Goal: Communication & Community: Answer question/provide support

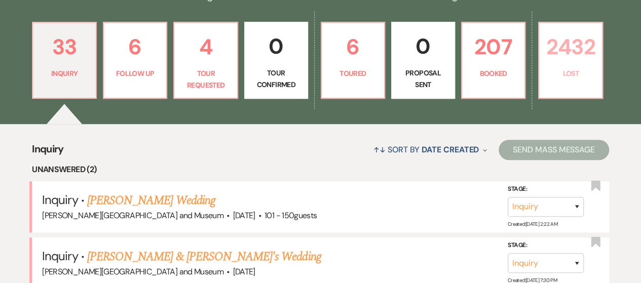
scroll to position [203, 0]
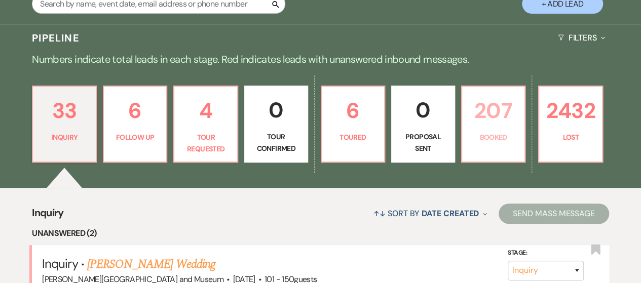
click at [497, 127] on p "207" at bounding box center [493, 111] width 51 height 34
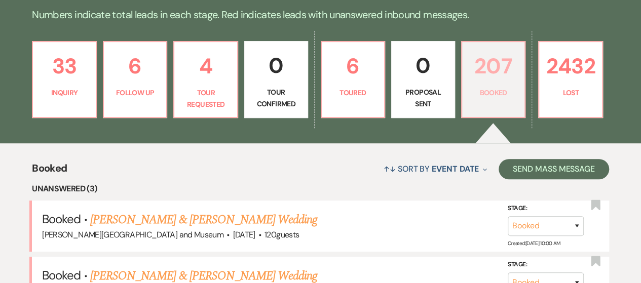
scroll to position [304, 0]
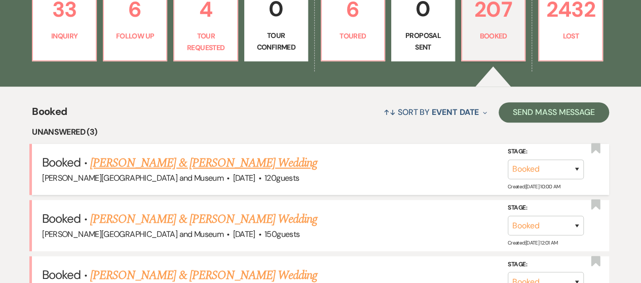
click at [198, 161] on link "[PERSON_NAME] & [PERSON_NAME] Wedding" at bounding box center [203, 163] width 227 height 18
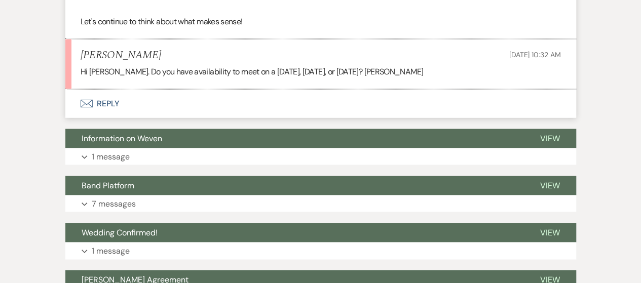
scroll to position [811, 0]
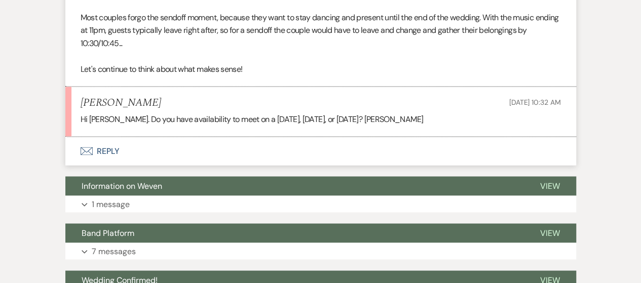
click at [112, 146] on button "Envelope Reply" at bounding box center [320, 151] width 511 height 28
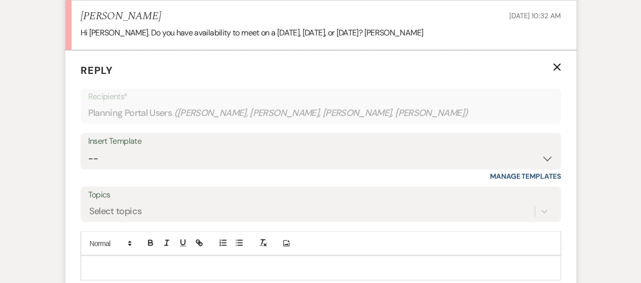
scroll to position [909, 0]
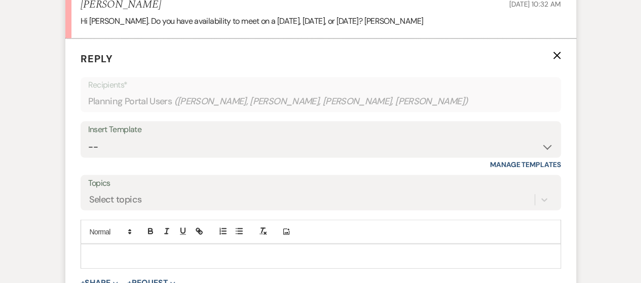
click at [96, 250] on p at bounding box center [321, 255] width 464 height 11
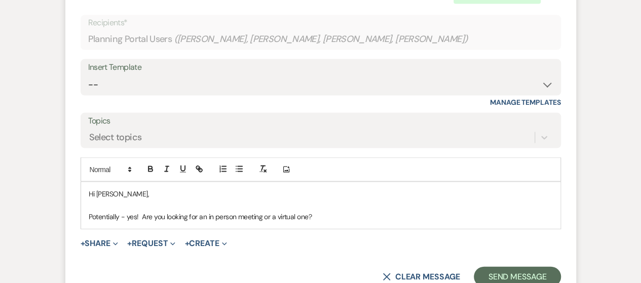
scroll to position [1010, 0]
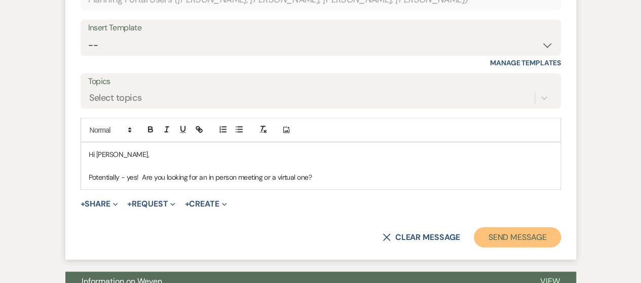
click at [533, 233] on button "Send Message" at bounding box center [517, 238] width 87 height 20
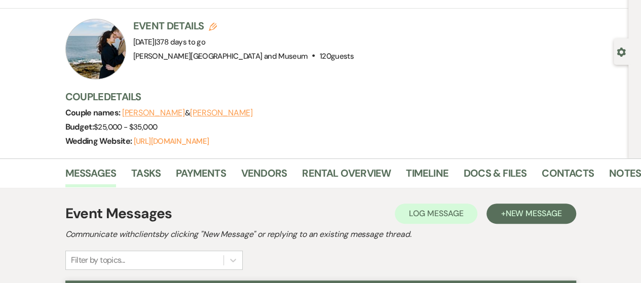
scroll to position [0, 0]
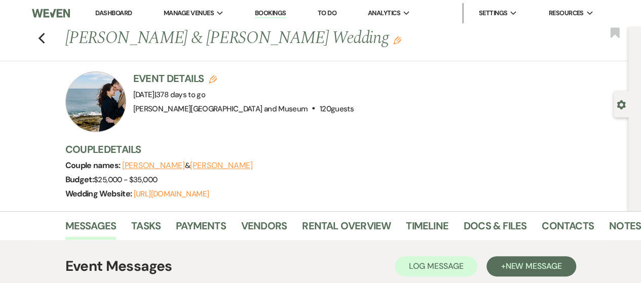
click at [120, 14] on link "Dashboard" at bounding box center [113, 13] width 36 height 9
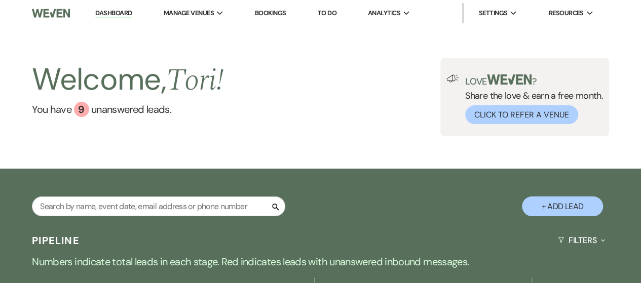
scroll to position [152, 0]
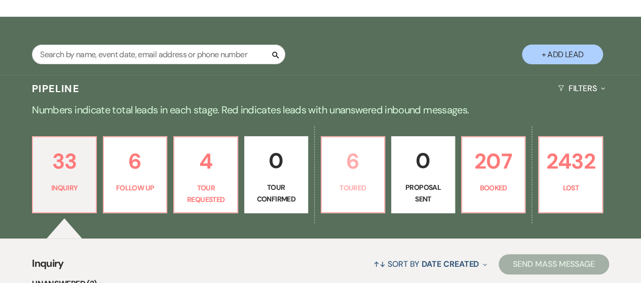
click at [371, 157] on p "6" at bounding box center [353, 161] width 51 height 34
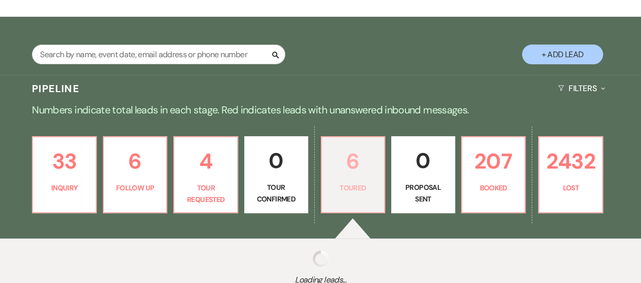
select select "5"
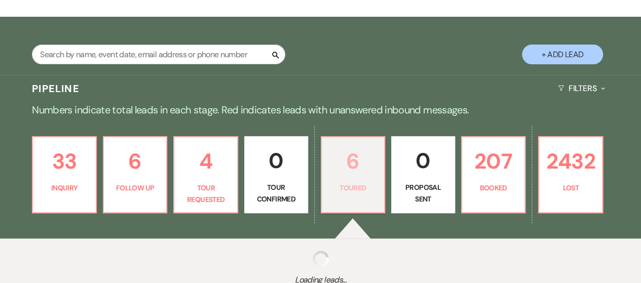
select select "5"
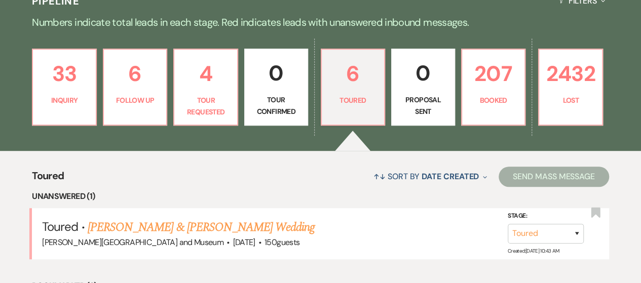
scroll to position [355, 0]
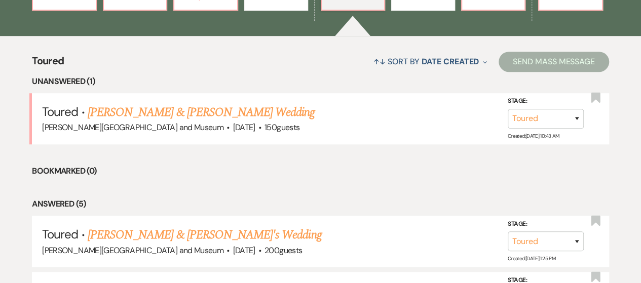
click at [203, 115] on link "[PERSON_NAME] & [PERSON_NAME] Wedding" at bounding box center [201, 112] width 227 height 18
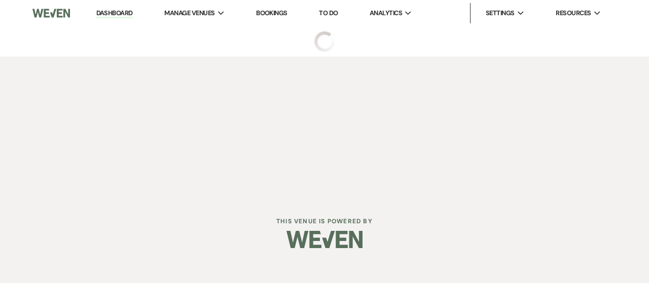
select select "5"
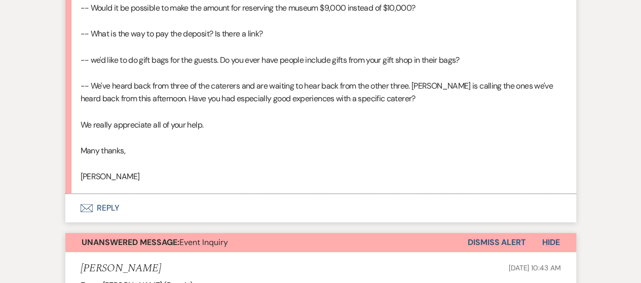
scroll to position [2179, 0]
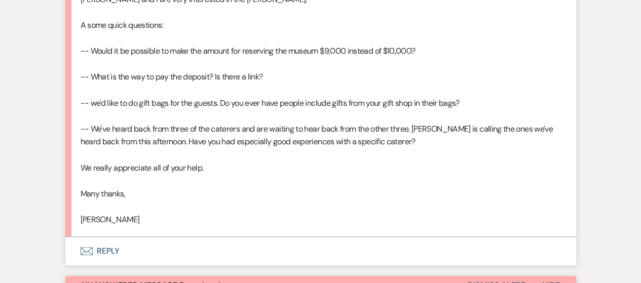
click at [97, 251] on button "Envelope Reply" at bounding box center [320, 251] width 511 height 28
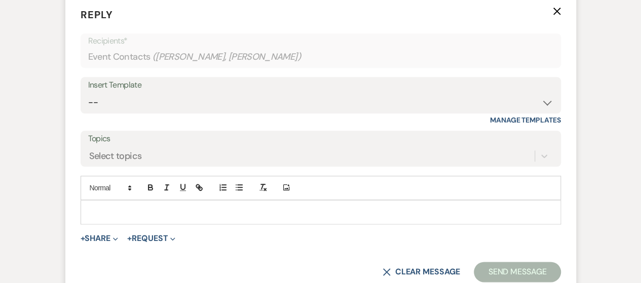
scroll to position [2421, 0]
click at [123, 214] on p at bounding box center [321, 212] width 464 height 11
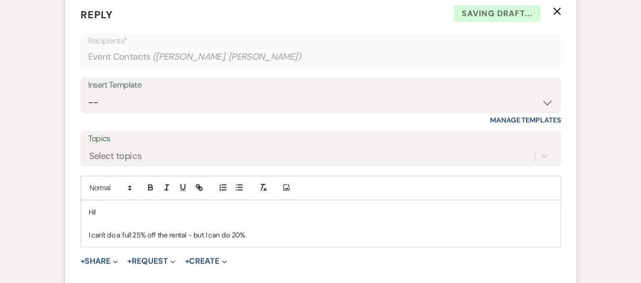
drag, startPoint x: 169, startPoint y: 228, endPoint x: 182, endPoint y: 235, distance: 15.2
click at [169, 230] on p "I can't do a full 25% off the rental - but I can do 20%" at bounding box center [321, 235] width 464 height 11
click at [274, 235] on p "I can't do a full 25% off the $12k rental - but I can do 20%" at bounding box center [321, 235] width 464 height 11
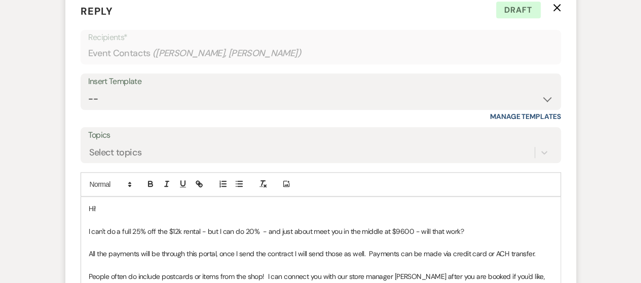
scroll to position [2573, 0]
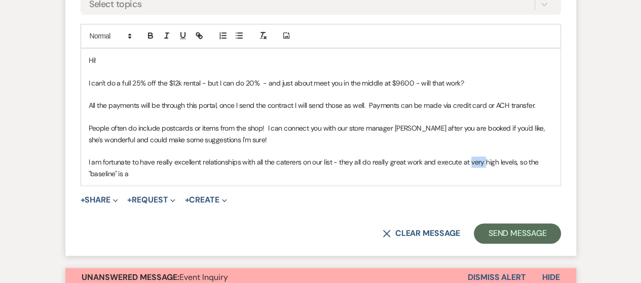
drag, startPoint x: 468, startPoint y: 162, endPoint x: 485, endPoint y: 158, distance: 17.6
click at [485, 159] on p "I am fortunate to have really excellent relationships with all the caterers on …" at bounding box center [321, 168] width 464 height 23
click at [135, 169] on p "I am fortunate to have really excellent relationships with all the caterers on …" at bounding box center [321, 168] width 464 height 23
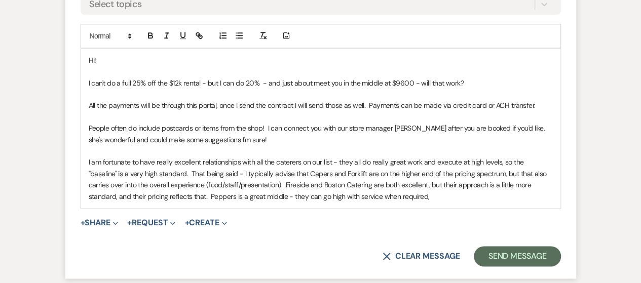
drag, startPoint x: 320, startPoint y: 195, endPoint x: 362, endPoint y: 202, distance: 42.6
click at [322, 195] on p "I am fortunate to have really excellent relationships with all the caterers on …" at bounding box center [321, 180] width 464 height 46
click at [440, 195] on p "I am fortunate to have really excellent relationships with all the caterers on …" at bounding box center [321, 180] width 464 height 46
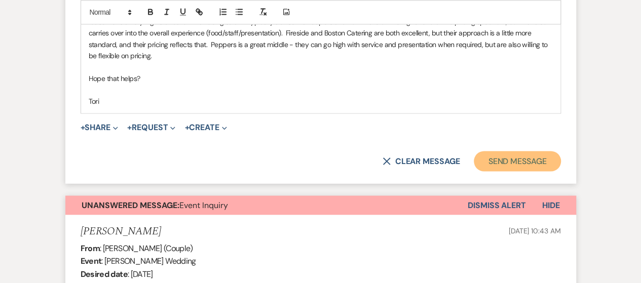
click at [532, 151] on button "Send Message" at bounding box center [517, 161] width 87 height 20
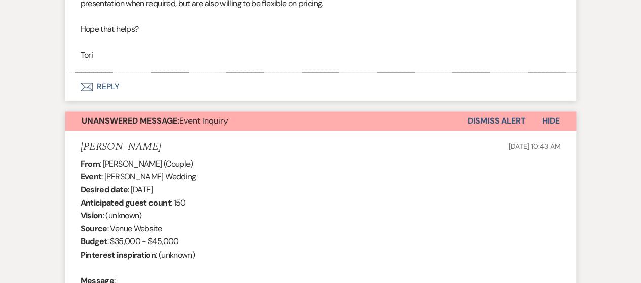
scroll to position [2630, 0]
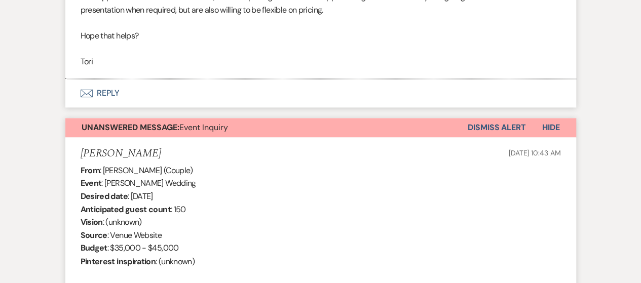
click at [494, 126] on button "Dismiss Alert" at bounding box center [497, 127] width 58 height 19
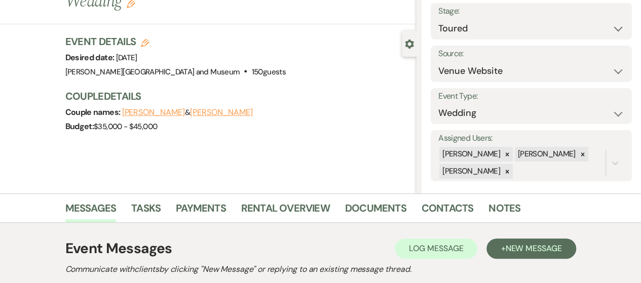
scroll to position [0, 0]
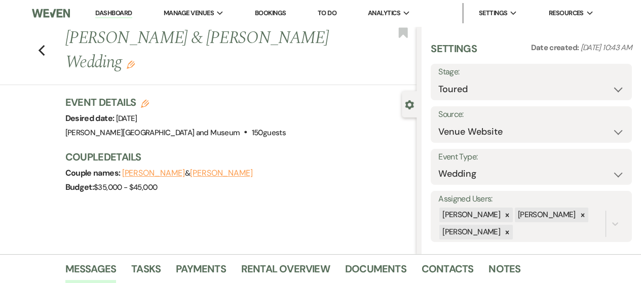
click at [107, 15] on link "Dashboard" at bounding box center [113, 14] width 36 height 10
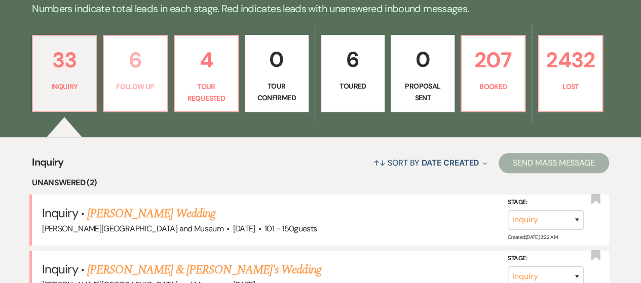
click at [142, 87] on p "Follow Up" at bounding box center [135, 86] width 51 height 11
select select "9"
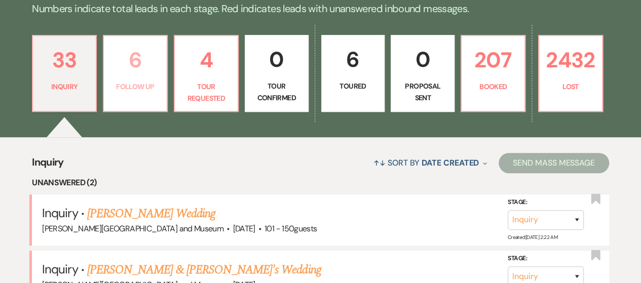
select select "9"
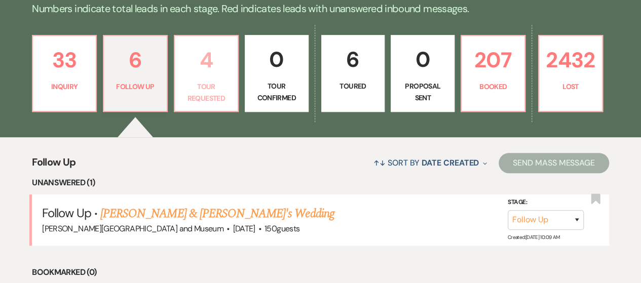
click at [220, 84] on p "Tour Requested" at bounding box center [206, 92] width 51 height 23
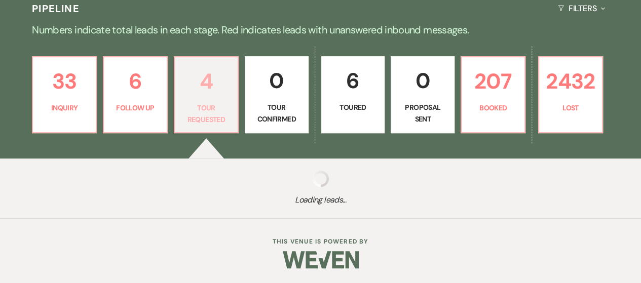
scroll to position [253, 0]
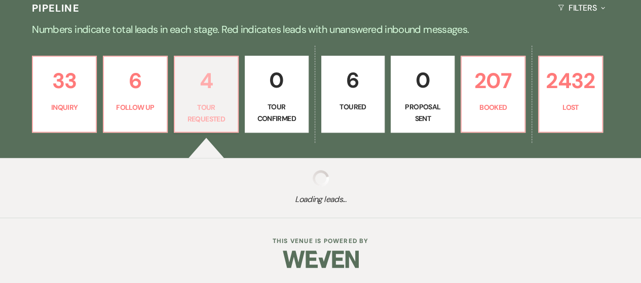
select select "2"
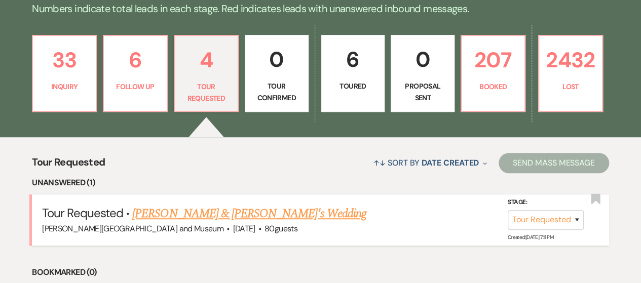
click at [204, 209] on link "[PERSON_NAME] & [PERSON_NAME]'s Wedding" at bounding box center [249, 214] width 234 height 18
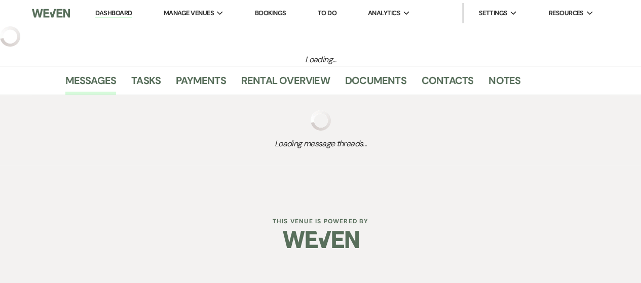
select select "2"
select select "5"
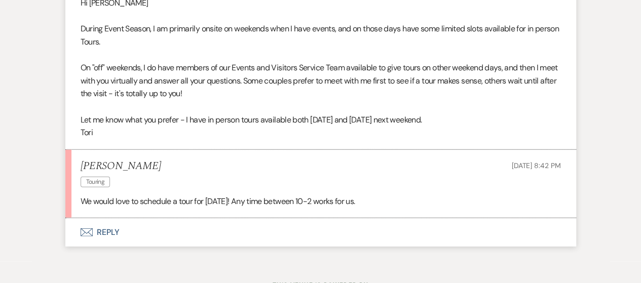
scroll to position [1198, 0]
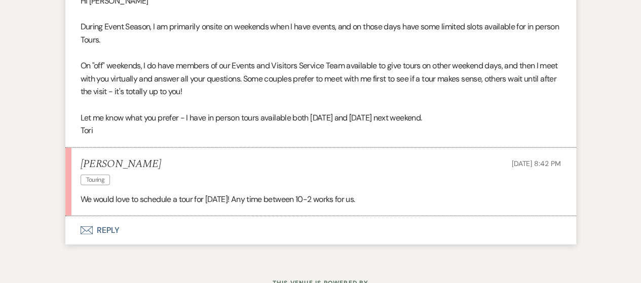
click at [100, 245] on button "Envelope Reply" at bounding box center [320, 230] width 511 height 28
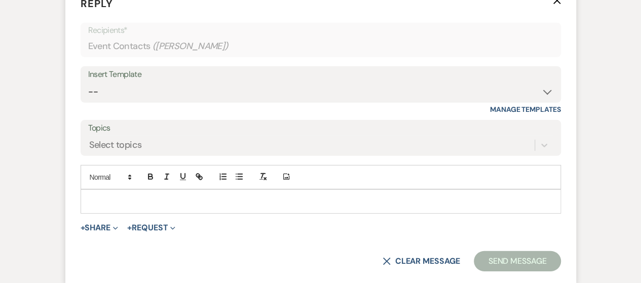
scroll to position [1434, 0]
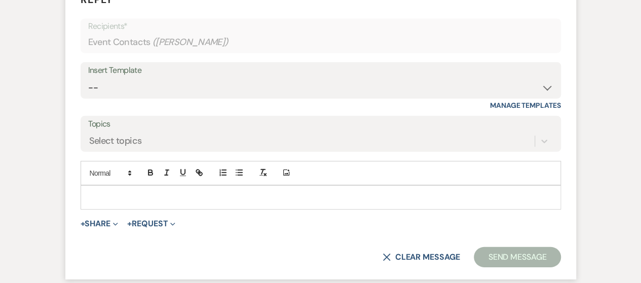
click at [116, 203] on p at bounding box center [321, 197] width 464 height 11
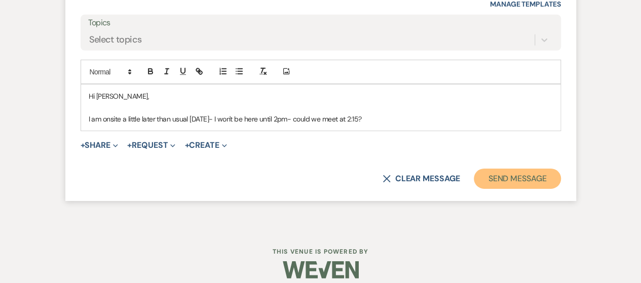
drag, startPoint x: 501, startPoint y: 195, endPoint x: 492, endPoint y: 197, distance: 8.7
click at [500, 189] on button "Send Message" at bounding box center [517, 179] width 87 height 20
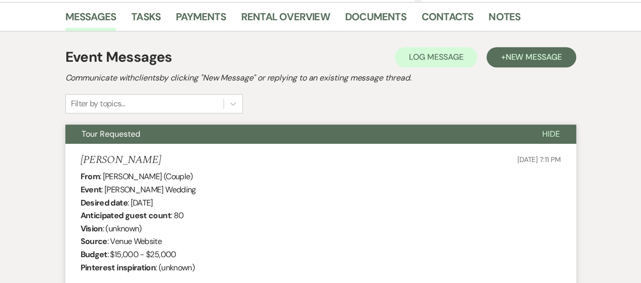
scroll to position [0, 0]
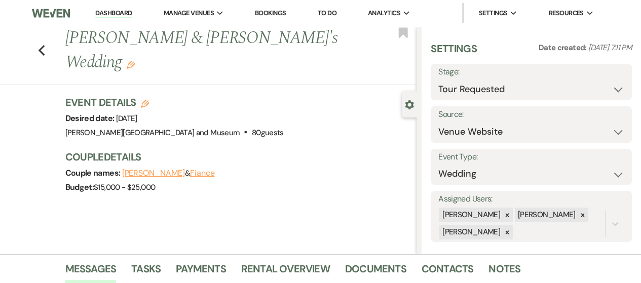
click at [122, 14] on link "Dashboard" at bounding box center [113, 14] width 36 height 10
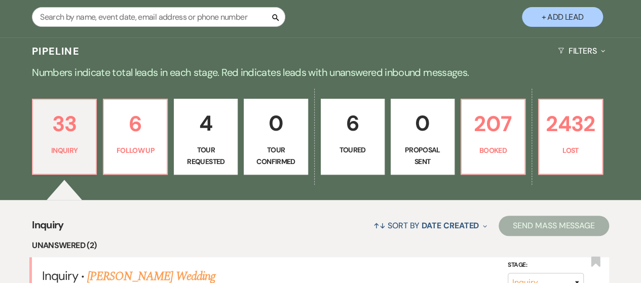
scroll to position [203, 0]
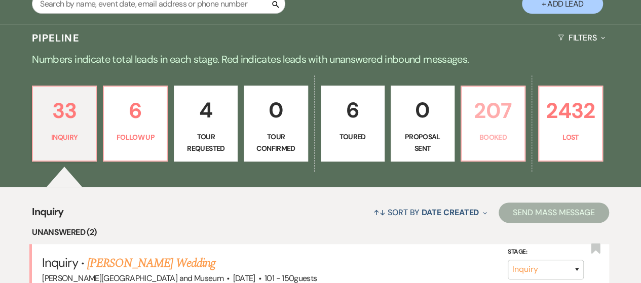
click at [483, 147] on link "207 Booked" at bounding box center [493, 124] width 65 height 76
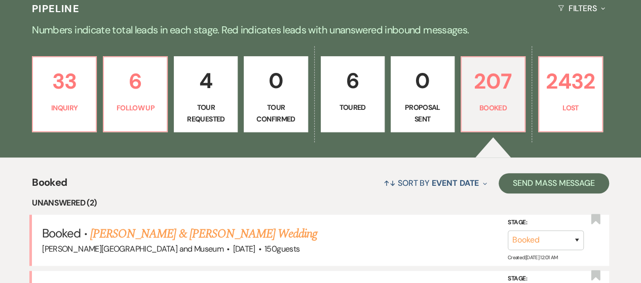
scroll to position [304, 0]
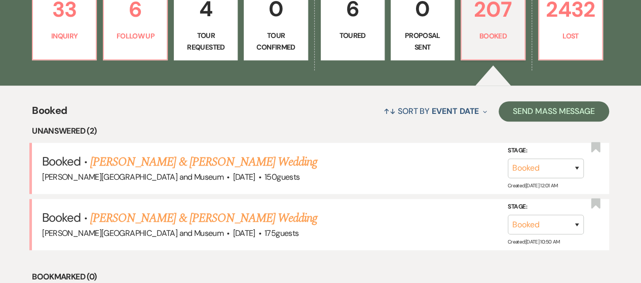
click at [156, 219] on link "[PERSON_NAME] & [PERSON_NAME] Wedding" at bounding box center [203, 218] width 227 height 18
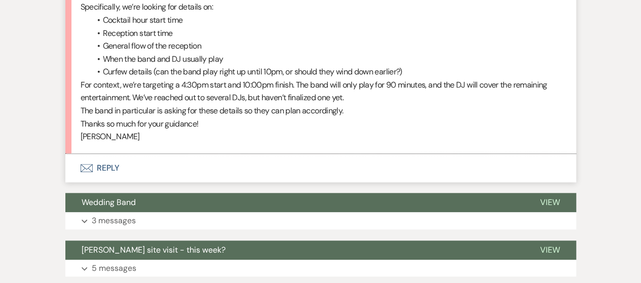
scroll to position [375, 0]
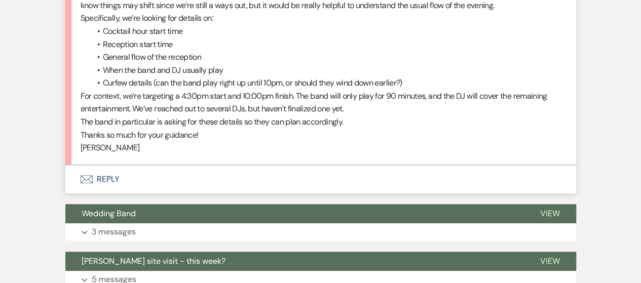
click at [99, 176] on button "Envelope Reply" at bounding box center [320, 179] width 511 height 28
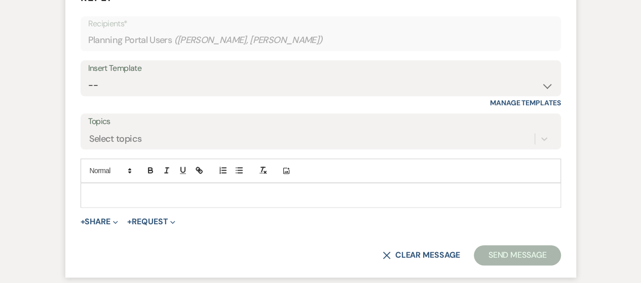
scroll to position [557, 0]
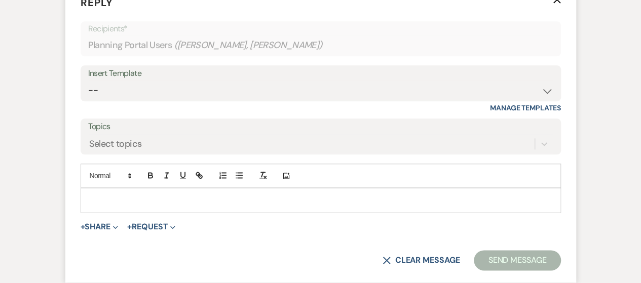
click at [125, 198] on p at bounding box center [321, 200] width 464 height 11
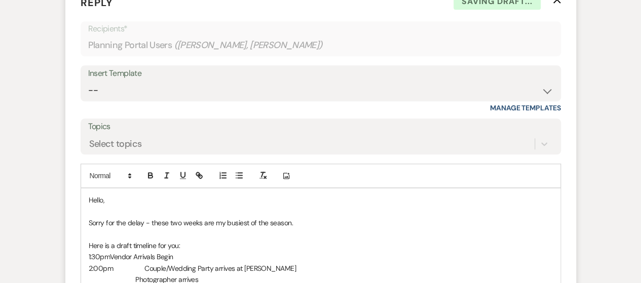
click at [202, 247] on p "Here is a draft timeline for you:" at bounding box center [321, 245] width 464 height 11
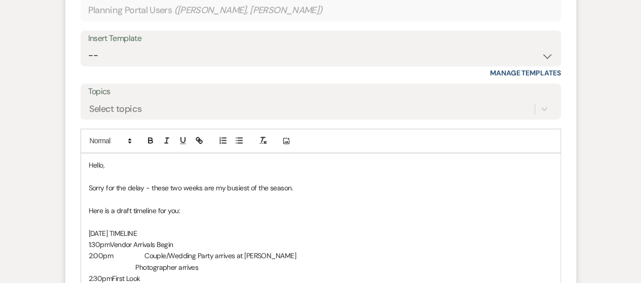
scroll to position [608, 0]
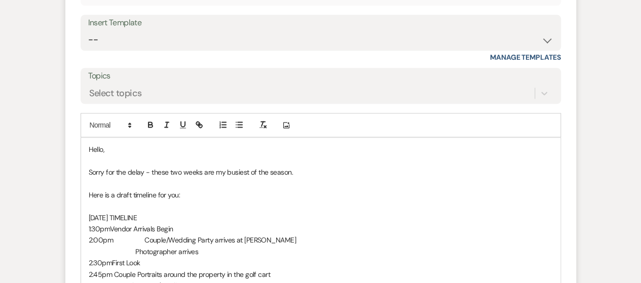
drag, startPoint x: 155, startPoint y: 221, endPoint x: 71, endPoint y: 214, distance: 83.4
click at [71, 214] on form "Reply X Saving draft... Recipients* Planning Portal Users ( [PERSON_NAME], [PER…" at bounding box center [320, 286] width 511 height 708
click at [152, 125] on icon "button" at bounding box center [150, 126] width 4 height 3
drag, startPoint x: 171, startPoint y: 211, endPoint x: 172, endPoint y: 219, distance: 8.6
click at [171, 212] on p "[DATE] TIMELINE" at bounding box center [321, 217] width 464 height 11
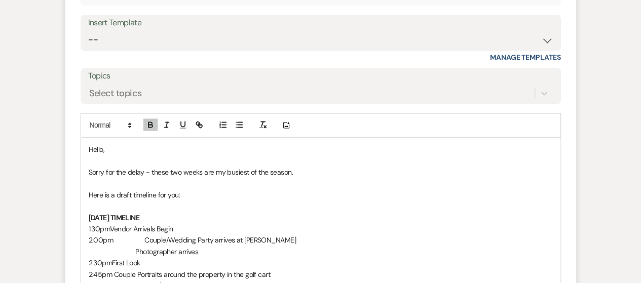
click at [168, 215] on p "[DATE] TIMELINE" at bounding box center [321, 217] width 464 height 11
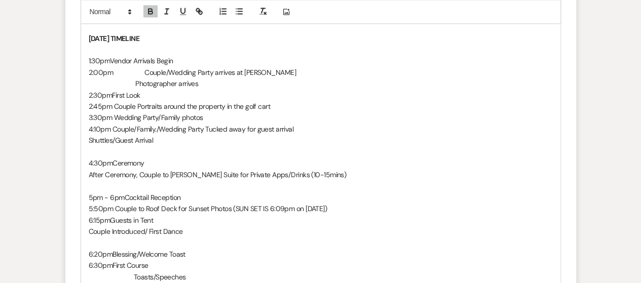
scroll to position [811, 0]
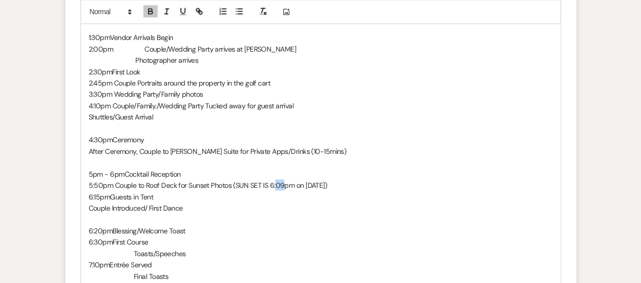
drag, startPoint x: 283, startPoint y: 183, endPoint x: 276, endPoint y: 185, distance: 7.3
click at [276, 185] on span "5:50pm Couple to Roof Deck for Sunset Photos (SUN SET IS 6:09pm on [DATE])" at bounding box center [208, 184] width 239 height 9
drag, startPoint x: 311, startPoint y: 184, endPoint x: 316, endPoint y: 184, distance: 5.1
click at [311, 184] on span "5:50pm Couple to Roof Deck for Sunset Photos (SUN SET IS 6:11pm on [DATE])" at bounding box center [205, 184] width 233 height 9
click at [322, 186] on span "5:50pm Couple to Roof Deck for Sunset Photos (SUN SET IS 6:11pm on [DATE])" at bounding box center [205, 184] width 233 height 9
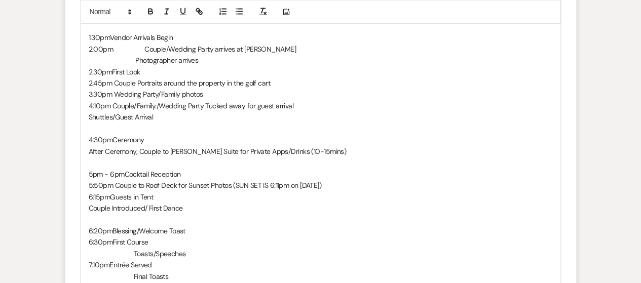
click at [298, 211] on p "Couple Introduced/ First Dance" at bounding box center [321, 207] width 464 height 11
click at [90, 149] on span "After Ceremony, Couple to [PERSON_NAME] Suite for Private Apps/Drinks (10-15min…" at bounding box center [218, 150] width 258 height 9
click at [129, 36] on p "1:30pm Vendor Arrivals Begin" at bounding box center [321, 37] width 464 height 11
drag, startPoint x: 126, startPoint y: 36, endPoint x: 150, endPoint y: 44, distance: 26.0
click at [126, 36] on p "1:30pm Vendor Arrivals Begin" at bounding box center [321, 37] width 464 height 11
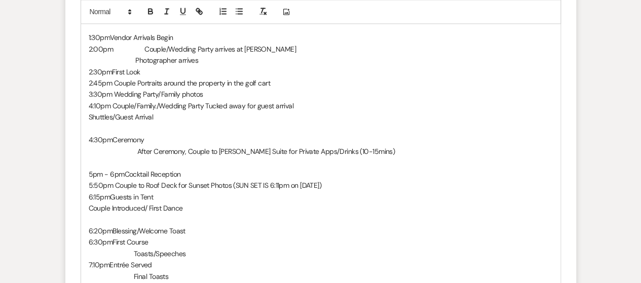
drag, startPoint x: 131, startPoint y: 51, endPoint x: 146, endPoint y: 53, distance: 15.9
click at [132, 51] on span "2:00pm Couple/Wedding Party arrives at [PERSON_NAME]" at bounding box center [192, 49] width 207 height 9
drag, startPoint x: 115, startPoint y: 69, endPoint x: 129, endPoint y: 74, distance: 15.4
click at [115, 69] on p "2:30pm First Look" at bounding box center [321, 71] width 464 height 11
click at [115, 84] on span "2:45pm Couple Portraits around the property in the golf cart" at bounding box center [179, 83] width 181 height 9
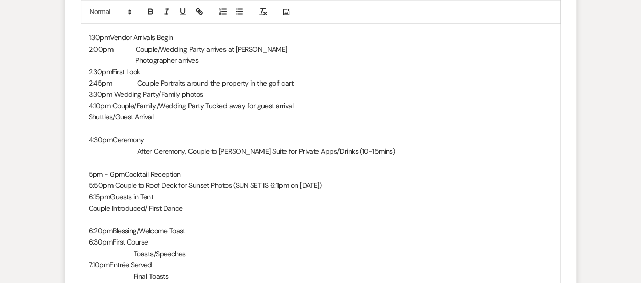
drag, startPoint x: 115, startPoint y: 93, endPoint x: 131, endPoint y: 97, distance: 16.1
click at [118, 94] on span "3:30pm Wedding Party/Family photos" at bounding box center [146, 94] width 115 height 9
drag, startPoint x: 118, startPoint y: 91, endPoint x: 131, endPoint y: 96, distance: 14.1
click at [119, 91] on p "3:30pm W edding Party/Family photos" at bounding box center [321, 94] width 464 height 11
click at [113, 103] on span "4:10pm Couple/Family./Wedding Party Tucked away for guest arrival" at bounding box center [191, 105] width 205 height 9
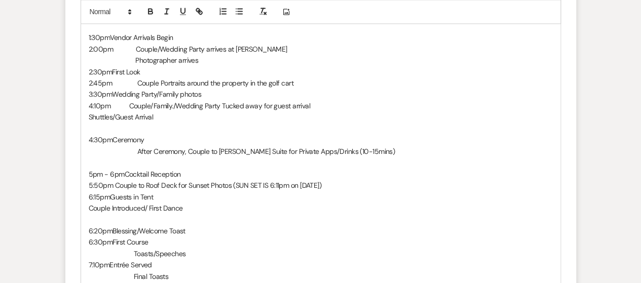
click at [89, 116] on div "Hello, Sorry for the delay - these two weeks are my busiest of the season. Here…" at bounding box center [320, 156] width 479 height 443
click at [132, 136] on p "4:30pm Ceremony" at bounding box center [321, 139] width 464 height 11
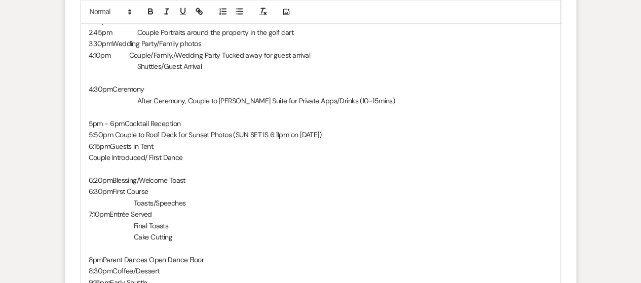
click at [114, 133] on span "5:50pm Couple to Roof Deck for Sunset Photos (SUN SET IS 6:11pm on [DATE])" at bounding box center [205, 134] width 233 height 9
click at [134, 122] on p "5pm - 6pm Cocktail Reception" at bounding box center [321, 123] width 464 height 11
click at [133, 125] on p "5pm - 6pm Cocktail Reception" at bounding box center [321, 123] width 464 height 11
drag, startPoint x: 88, startPoint y: 156, endPoint x: 125, endPoint y: 160, distance: 36.7
click at [90, 156] on span "Couple Introduced/ First Dance" at bounding box center [136, 157] width 94 height 9
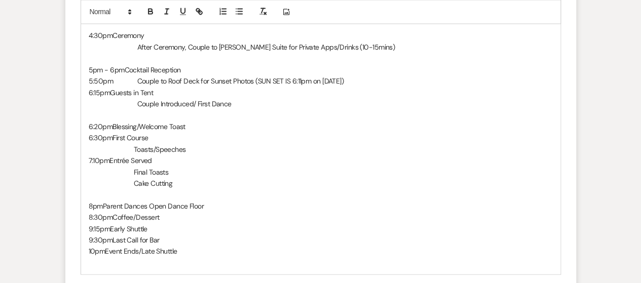
scroll to position [912, 0]
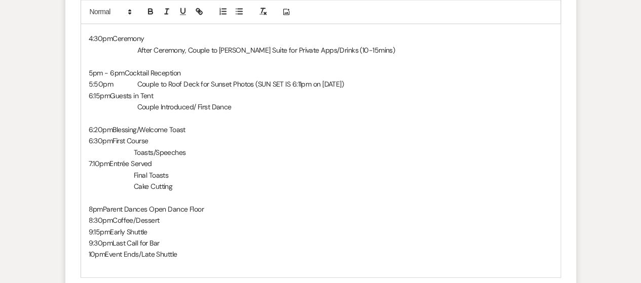
click at [185, 95] on p "6:15pm Guests in [GEOGRAPHIC_DATA]" at bounding box center [321, 95] width 464 height 11
drag, startPoint x: 179, startPoint y: 95, endPoint x: 247, endPoint y: 96, distance: 67.9
click at [247, 96] on p "6:15pm Guests in [GEOGRAPHIC_DATA] (THIS SHOULD BE DJ)" at bounding box center [321, 95] width 464 height 11
click at [254, 103] on p "Couple Introduced/ First Dance" at bounding box center [321, 106] width 464 height 11
drag, startPoint x: 179, startPoint y: 93, endPoint x: 247, endPoint y: 95, distance: 67.9
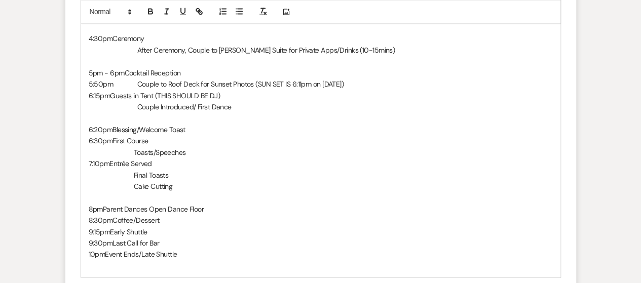
click at [247, 95] on p "6:15pm Guests in [GEOGRAPHIC_DATA] (THIS SHOULD BE DJ)" at bounding box center [321, 95] width 464 height 11
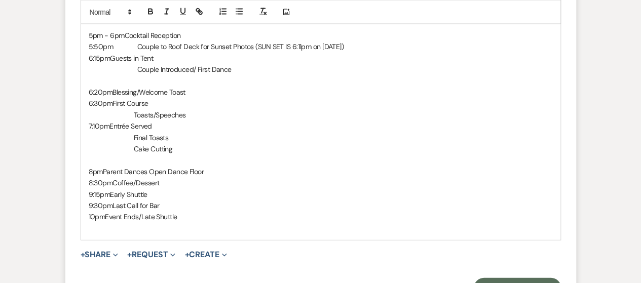
scroll to position [963, 0]
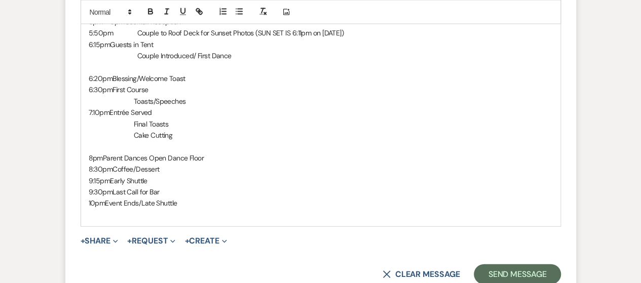
click at [229, 195] on p "9:30pm Last Call for Bar" at bounding box center [321, 191] width 464 height 11
click at [226, 208] on div "Hello, Sorry for the delay - these two weeks are my busiest of the season. Here…" at bounding box center [320, 4] width 479 height 443
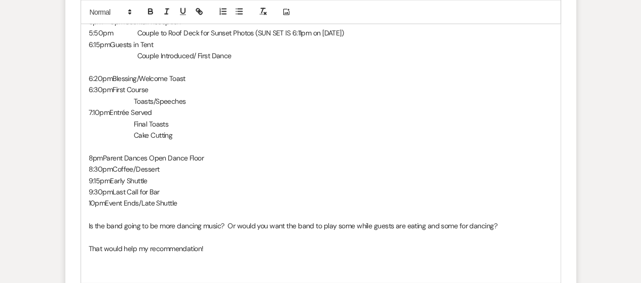
scroll to position [1013, 0]
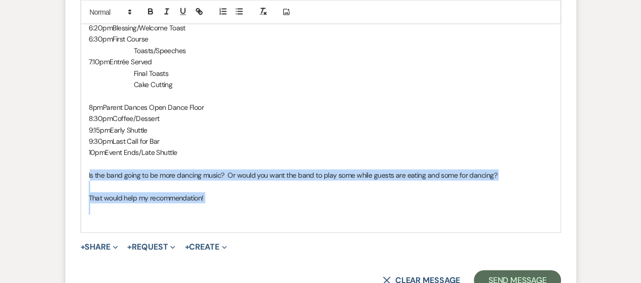
drag, startPoint x: 90, startPoint y: 176, endPoint x: 225, endPoint y: 207, distance: 138.8
drag, startPoint x: 153, startPoint y: 13, endPoint x: 178, endPoint y: 13, distance: 25.3
click at [154, 13] on icon "button" at bounding box center [150, 11] width 9 height 9
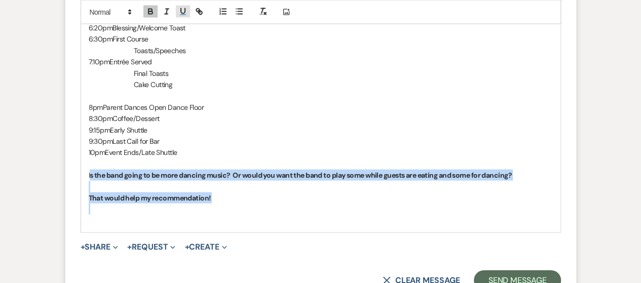
click at [178, 14] on icon "button" at bounding box center [182, 11] width 9 height 9
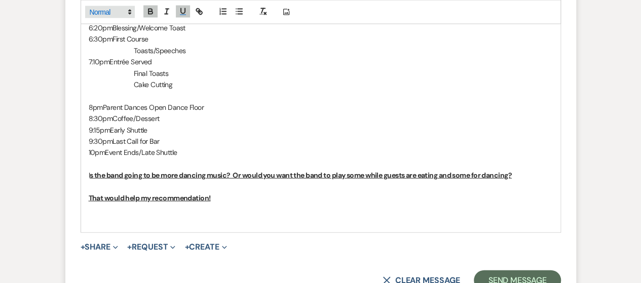
click at [131, 9] on icon at bounding box center [129, 12] width 9 height 9
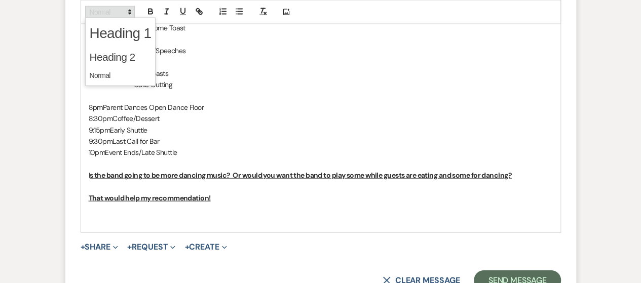
click at [131, 9] on icon at bounding box center [129, 12] width 9 height 9
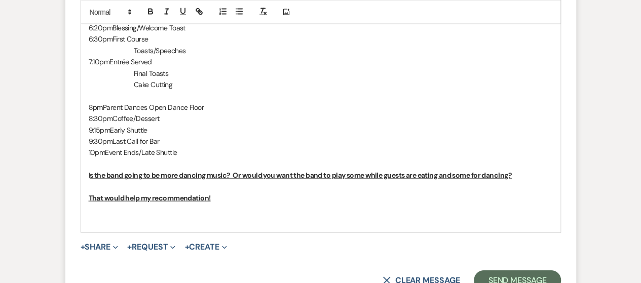
drag, startPoint x: 88, startPoint y: 177, endPoint x: 119, endPoint y: 187, distance: 32.2
click at [91, 179] on p "I s the band going to be more dancing music? Or would you want the band to play…" at bounding box center [321, 175] width 464 height 11
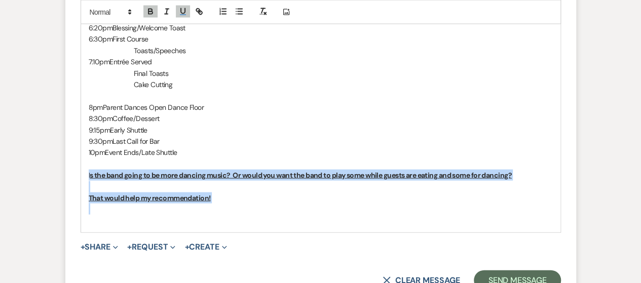
drag, startPoint x: 129, startPoint y: 182, endPoint x: 226, endPoint y: 212, distance: 101.8
click at [148, 12] on icon "button" at bounding box center [150, 11] width 9 height 9
click at [179, 11] on icon "button" at bounding box center [182, 11] width 9 height 9
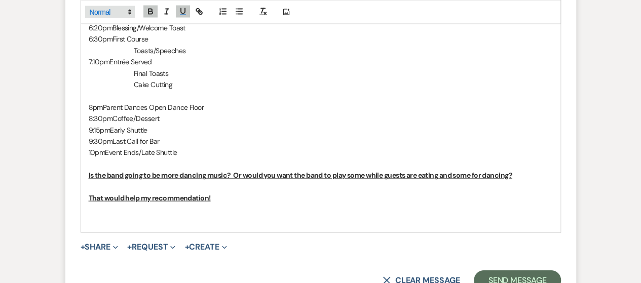
click at [129, 10] on icon at bounding box center [129, 12] width 9 height 9
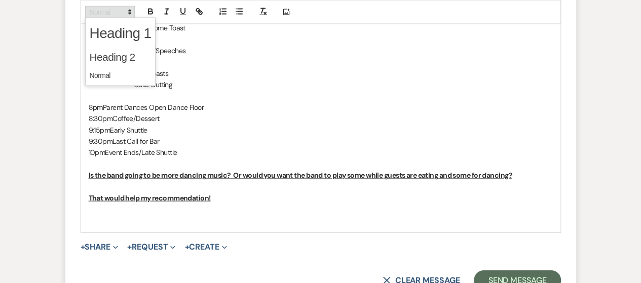
click at [129, 10] on icon at bounding box center [129, 12] width 9 height 9
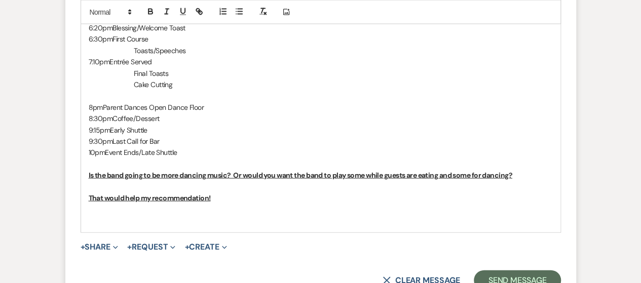
click at [215, 200] on p "That would help my recommendation!" at bounding box center [321, 198] width 464 height 11
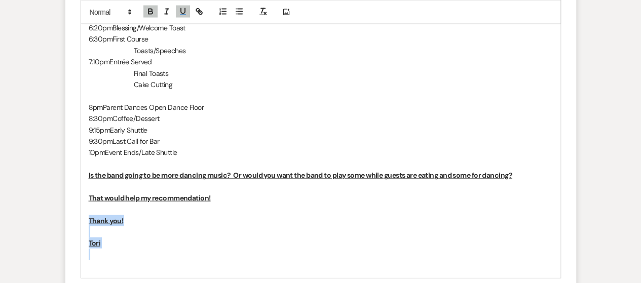
drag, startPoint x: 89, startPoint y: 218, endPoint x: 133, endPoint y: 255, distance: 57.2
click at [133, 255] on div "Hello, Sorry for the delay - these two weeks are my busiest of the season. Here…" at bounding box center [320, 4] width 479 height 545
click at [152, 14] on icon "button" at bounding box center [150, 13] width 4 height 3
click at [175, 10] on div at bounding box center [174, 12] width 65 height 15
drag, startPoint x: 119, startPoint y: 226, endPoint x: 163, endPoint y: 89, distance: 144.4
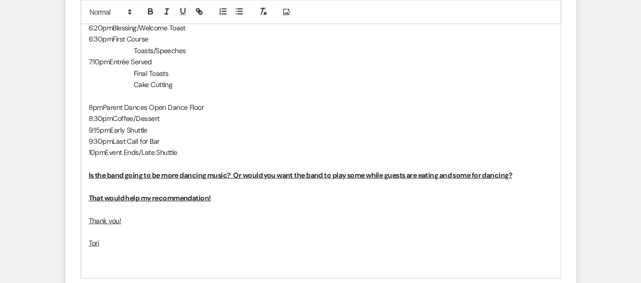
click at [118, 243] on div "Hello, Sorry for the delay - these two weeks are my busiest of the season. Here…" at bounding box center [320, 4] width 479 height 545
click at [184, 13] on icon "button" at bounding box center [182, 11] width 9 height 9
click at [307, 215] on p "Thank you!" at bounding box center [321, 220] width 464 height 11
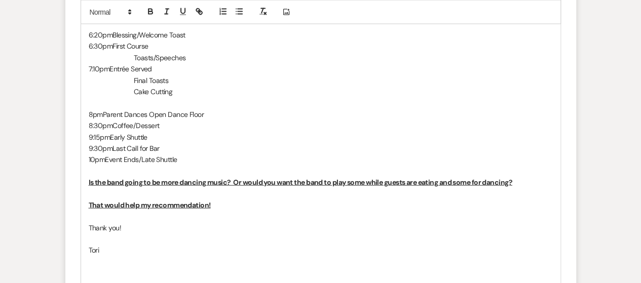
scroll to position [1115, 0]
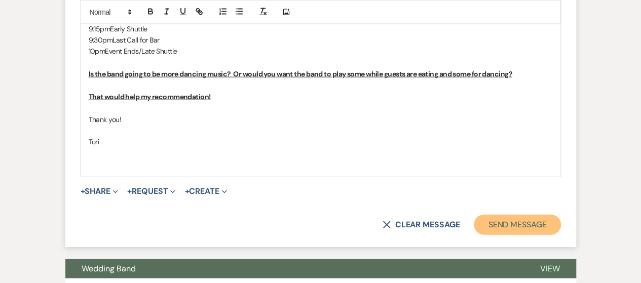
click at [490, 215] on button "Send Message" at bounding box center [517, 225] width 87 height 20
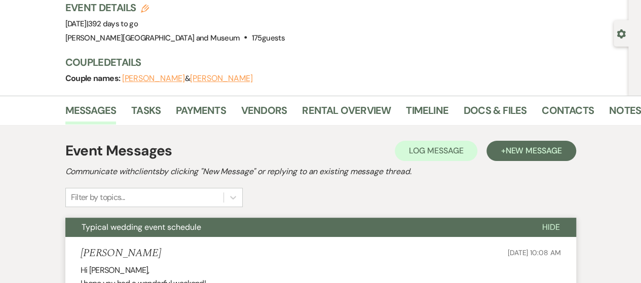
scroll to position [0, 0]
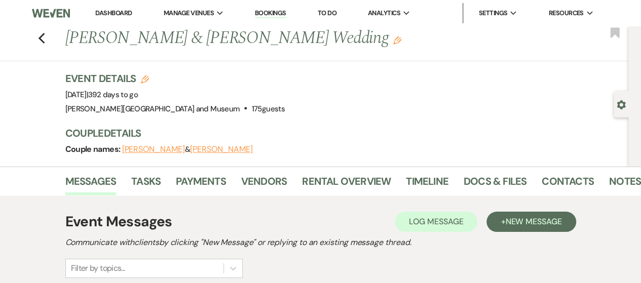
click at [113, 14] on link "Dashboard" at bounding box center [113, 13] width 36 height 9
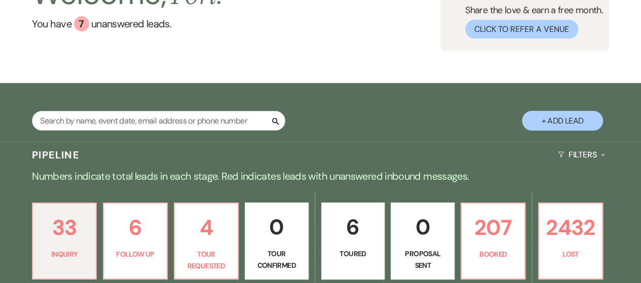
scroll to position [152, 0]
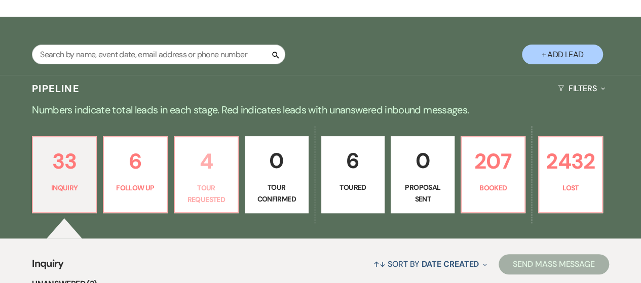
click at [236, 210] on link "4 Tour Requested" at bounding box center [206, 174] width 65 height 77
select select "2"
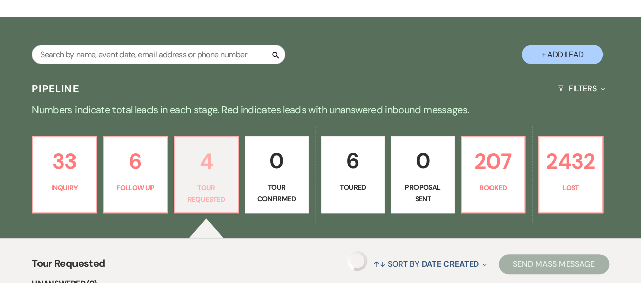
select select "2"
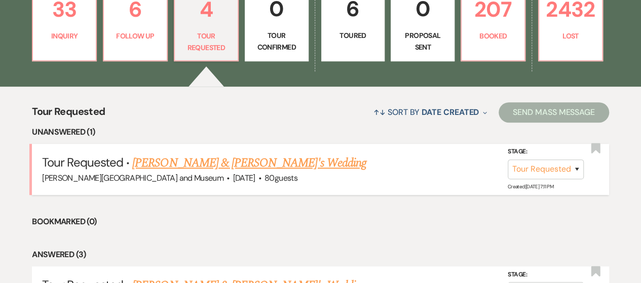
click at [208, 168] on link "[PERSON_NAME] & [PERSON_NAME]'s Wedding" at bounding box center [249, 163] width 234 height 18
select select "2"
select select "5"
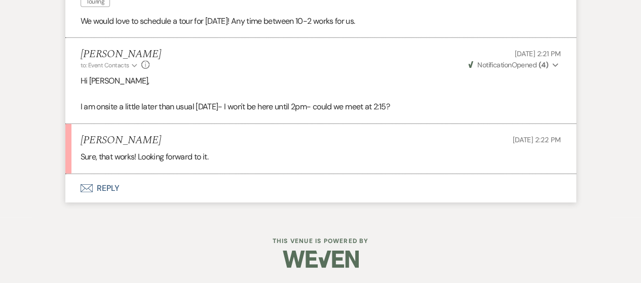
scroll to position [1387, 0]
click at [111, 191] on button "Envelope Reply" at bounding box center [320, 188] width 511 height 28
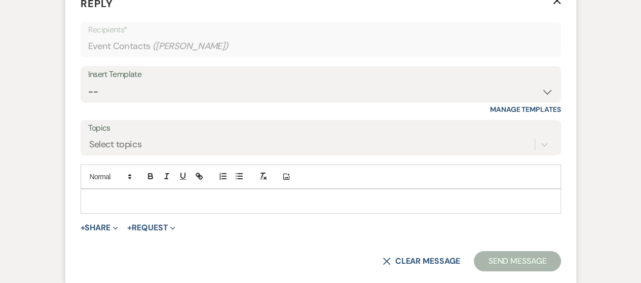
scroll to position [1570, 0]
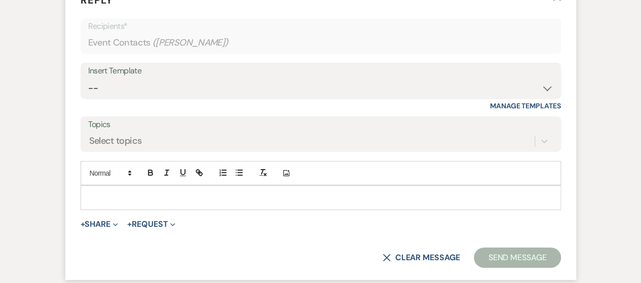
click at [119, 210] on div at bounding box center [321, 197] width 480 height 24
click at [116, 203] on p at bounding box center [321, 197] width 464 height 11
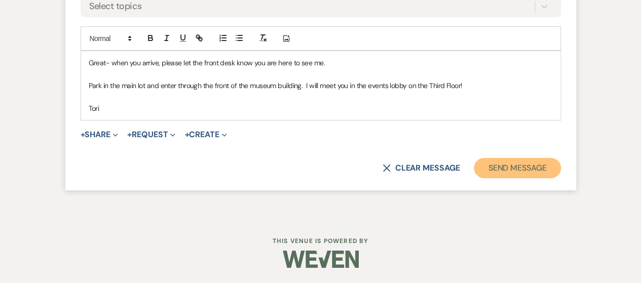
click at [498, 175] on button "Send Message" at bounding box center [517, 168] width 87 height 20
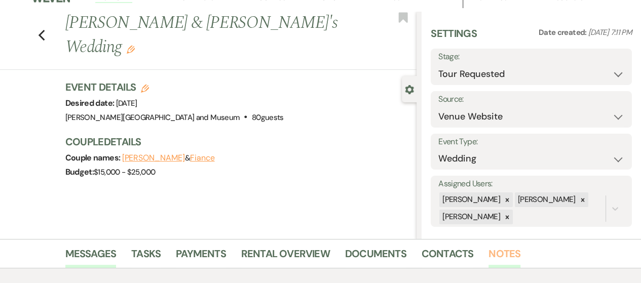
scroll to position [0, 0]
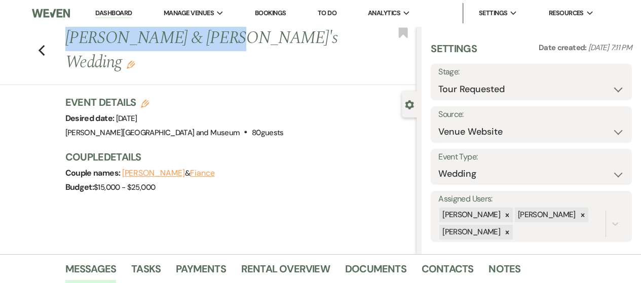
drag, startPoint x: 71, startPoint y: 36, endPoint x: 179, endPoint y: 41, distance: 108.5
click at [209, 40] on h1 "[PERSON_NAME] & [PERSON_NAME]'s Wedding Edit" at bounding box center [203, 50] width 277 height 48
copy h1 "[PERSON_NAME] & Fiance"
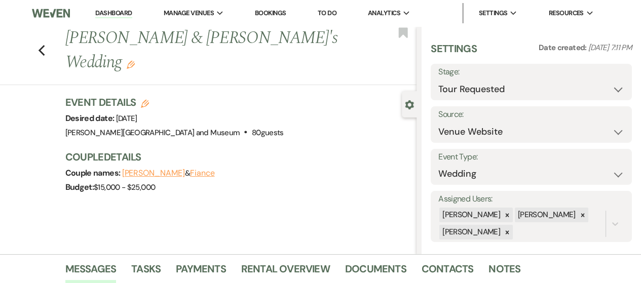
click at [118, 8] on li "Dashboard" at bounding box center [113, 13] width 47 height 20
click at [117, 13] on link "Dashboard" at bounding box center [113, 14] width 36 height 10
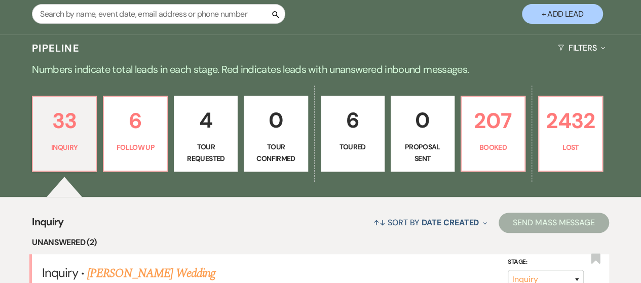
scroll to position [203, 0]
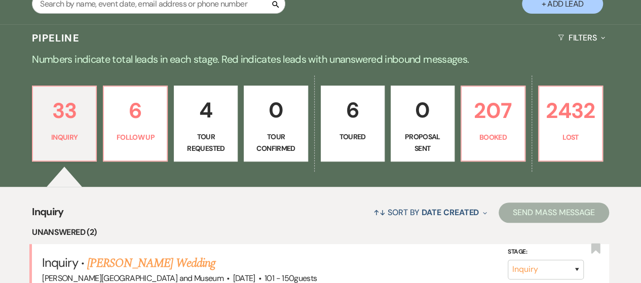
click at [405, 136] on p "Proposal Sent" at bounding box center [422, 142] width 51 height 23
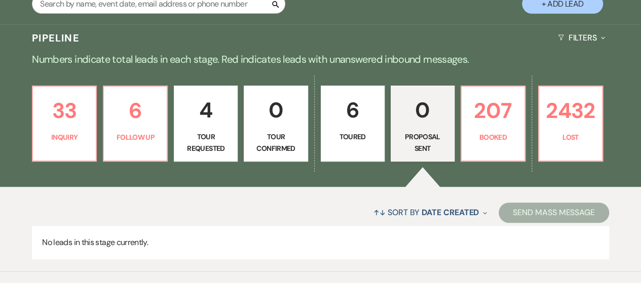
click at [361, 138] on p "Toured" at bounding box center [352, 136] width 51 height 11
select select "5"
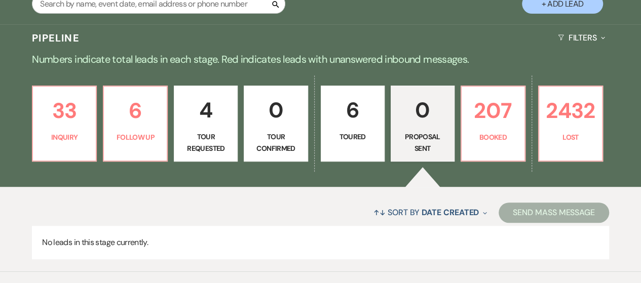
select select "5"
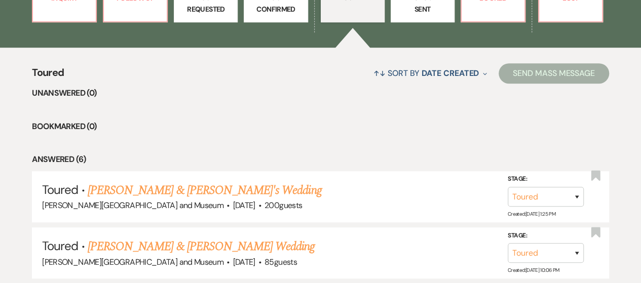
scroll to position [405, 0]
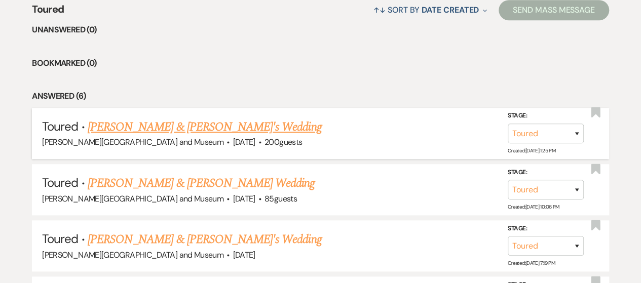
click at [196, 127] on link "[PERSON_NAME] & [PERSON_NAME]'s Wedding" at bounding box center [205, 127] width 234 height 18
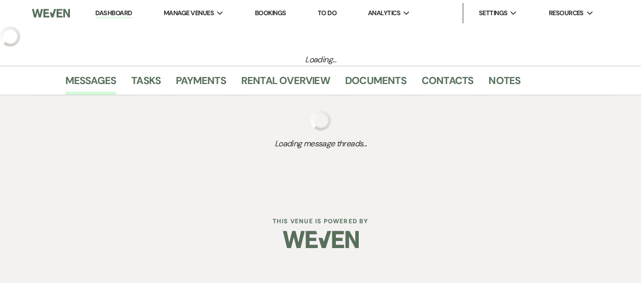
select select "5"
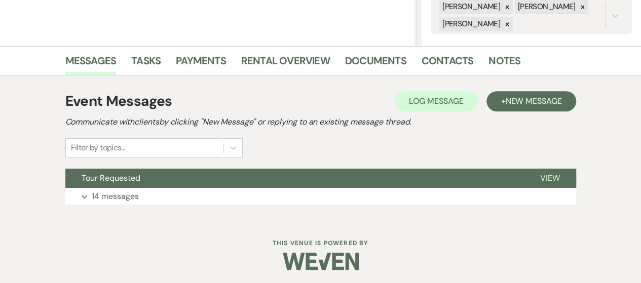
scroll to position [210, 0]
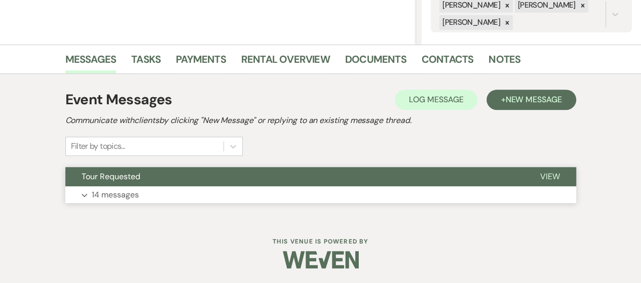
click at [151, 189] on button "Expand 14 messages" at bounding box center [320, 194] width 511 height 17
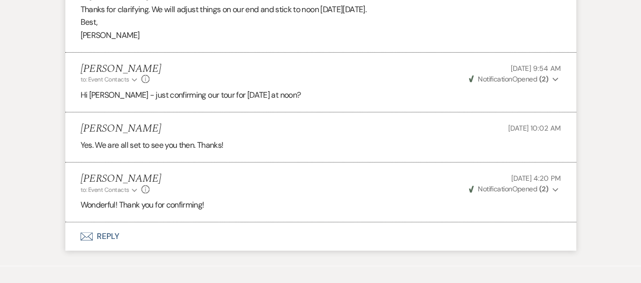
scroll to position [2000, 0]
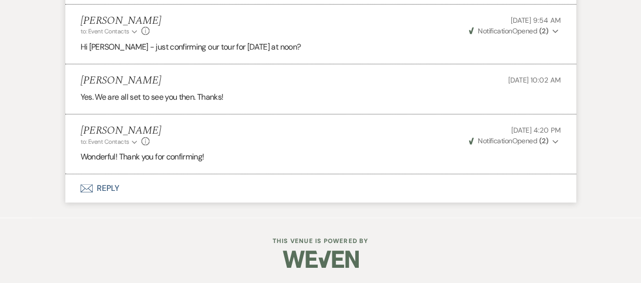
click at [106, 190] on button "Envelope Reply" at bounding box center [320, 188] width 511 height 28
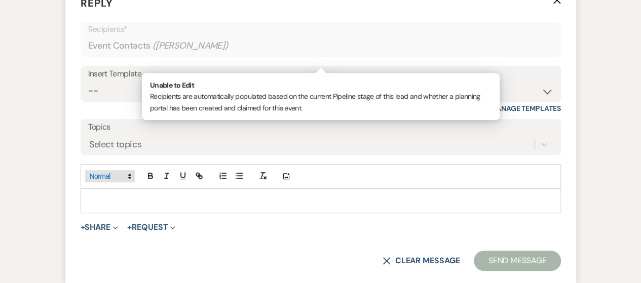
scroll to position [2183, 0]
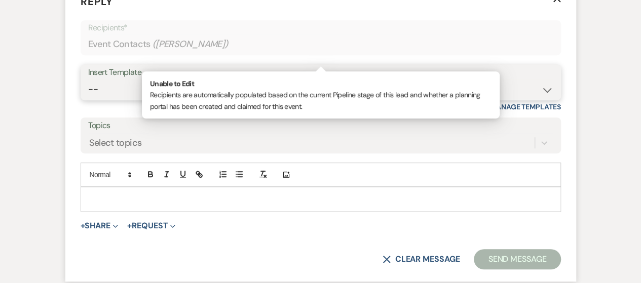
click at [108, 99] on select "-- Weven Planning Portal Introduction (Booked Events) Checking In Planning Foll…" at bounding box center [320, 90] width 465 height 20
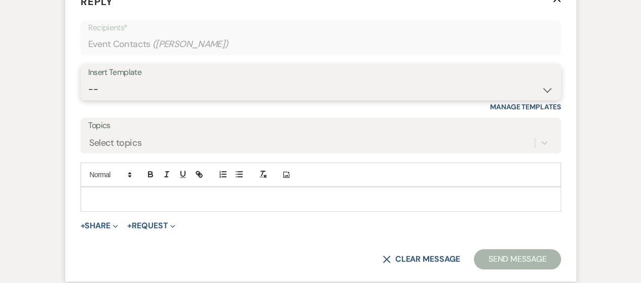
select select "819"
click at [88, 90] on select "-- Weven Planning Portal Introduction (Booked Events) Checking In Planning Foll…" at bounding box center [320, 90] width 465 height 20
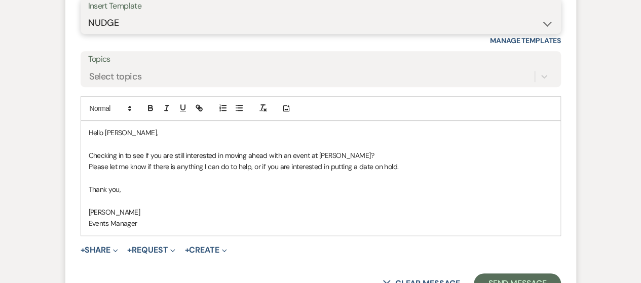
scroll to position [2335, 0]
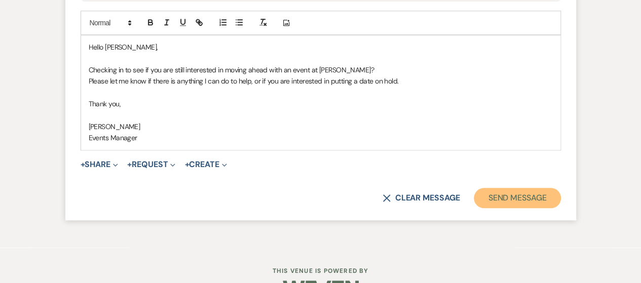
click at [493, 207] on button "Send Message" at bounding box center [517, 198] width 87 height 20
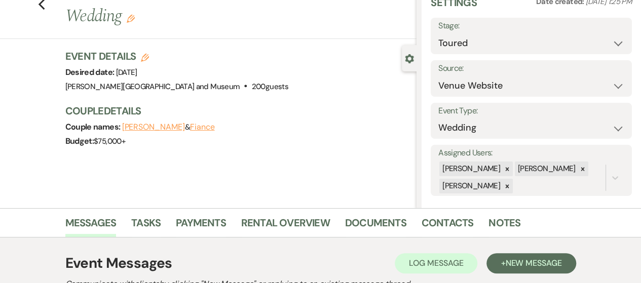
scroll to position [0, 0]
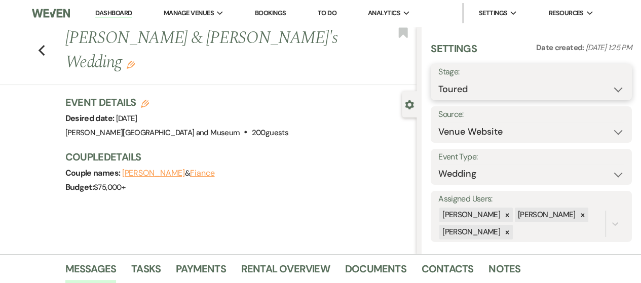
click at [480, 87] on select "Inquiry Follow Up Tour Requested Tour Confirmed Toured Proposal Sent Booked Lost" at bounding box center [531, 90] width 186 height 20
select select "8"
click at [438, 80] on select "Inquiry Follow Up Tour Requested Tour Confirmed Toured Proposal Sent Booked Lost" at bounding box center [531, 90] width 186 height 20
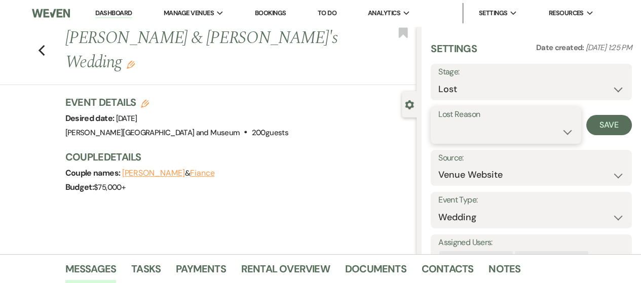
click at [479, 135] on select "Booked Elsewhere Budget Date Unavailable No Response Not a Good Match Capacity …" at bounding box center [505, 132] width 135 height 20
select select "5"
click at [438, 122] on select "Booked Elsewhere Budget Date Unavailable No Response Not a Good Match Capacity …" at bounding box center [505, 132] width 135 height 20
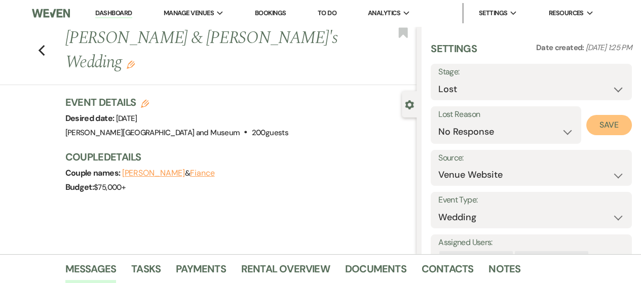
click at [605, 127] on button "Save" at bounding box center [609, 125] width 46 height 20
click at [109, 10] on link "Dashboard" at bounding box center [113, 14] width 36 height 10
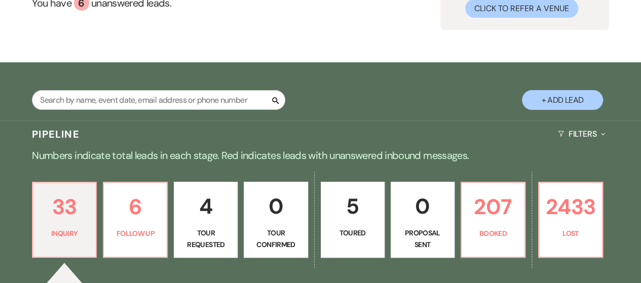
scroll to position [152, 0]
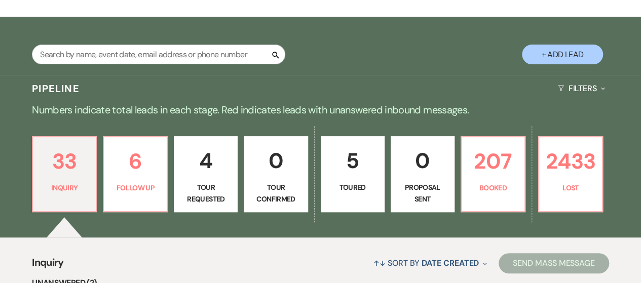
click at [345, 180] on link "5 Toured" at bounding box center [353, 174] width 64 height 76
select select "8"
select select "5"
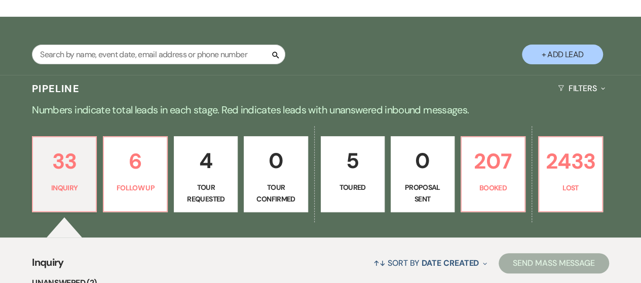
select select "5"
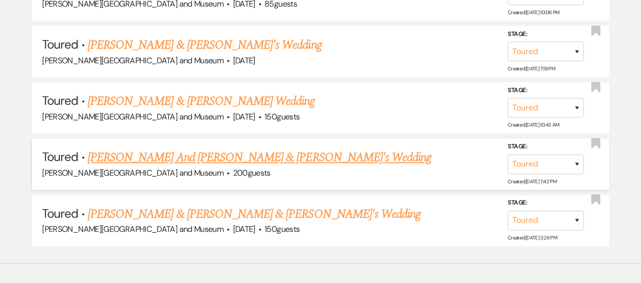
scroll to position [557, 0]
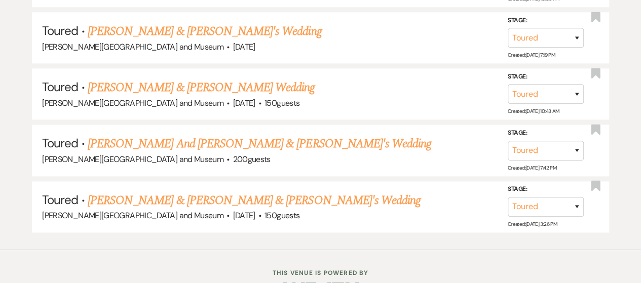
click at [198, 144] on link "[PERSON_NAME] And [PERSON_NAME] & [PERSON_NAME]'s Wedding" at bounding box center [260, 144] width 344 height 18
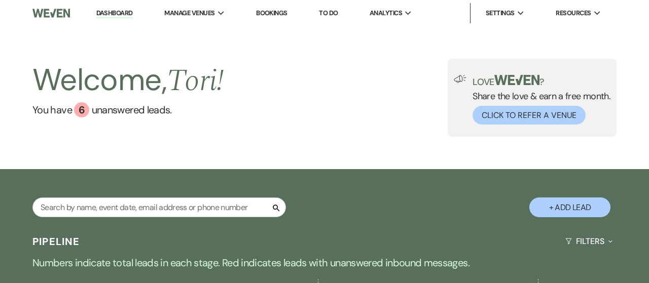
select select "5"
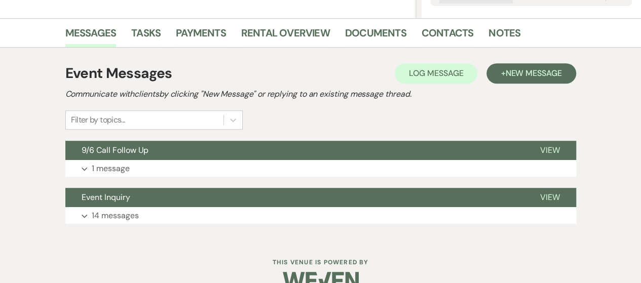
scroll to position [257, 0]
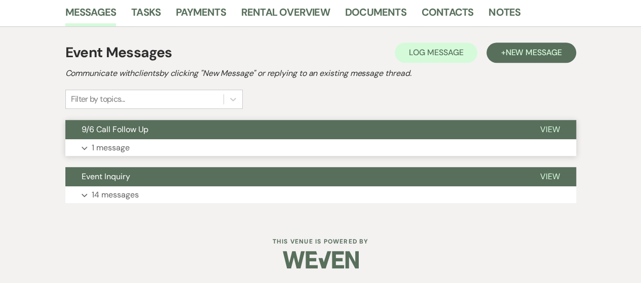
click at [139, 143] on button "Expand 1 message" at bounding box center [320, 147] width 511 height 17
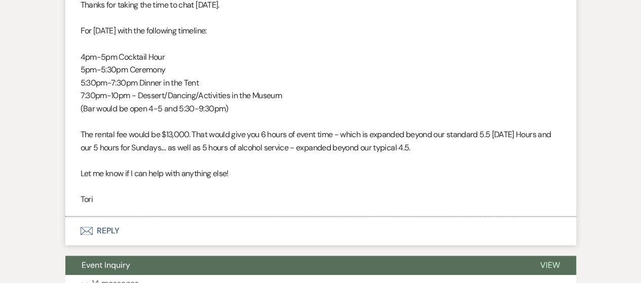
scroll to position [510, 0]
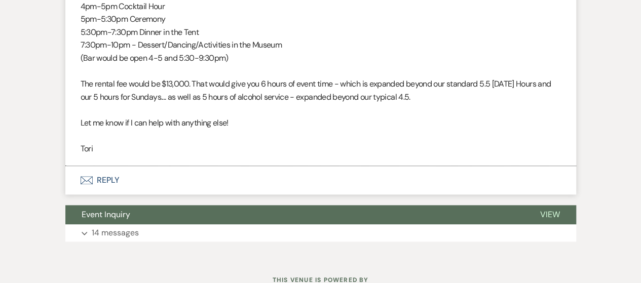
click at [101, 176] on button "Envelope Reply" at bounding box center [320, 180] width 511 height 28
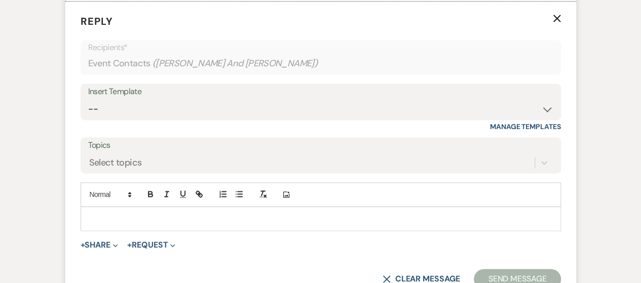
scroll to position [684, 0]
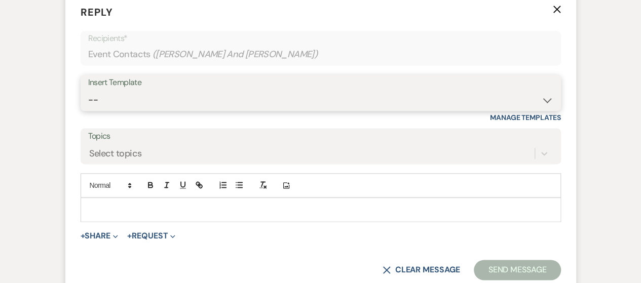
click at [165, 106] on select "-- Weven Planning Portal Introduction (Booked Events) Checking In Planning Foll…" at bounding box center [320, 100] width 465 height 20
select select "819"
click at [88, 90] on select "-- Weven Planning Portal Introduction (Booked Events) Checking In Planning Foll…" at bounding box center [320, 100] width 465 height 20
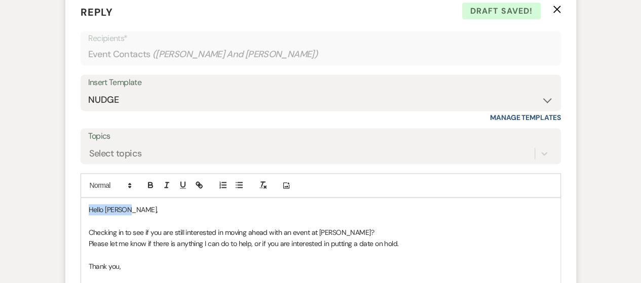
drag, startPoint x: 85, startPoint y: 208, endPoint x: 213, endPoint y: 214, distance: 128.3
click at [213, 214] on div "Hello [PERSON_NAME], Checking in to see if you are still interested in moving a…" at bounding box center [320, 255] width 479 height 115
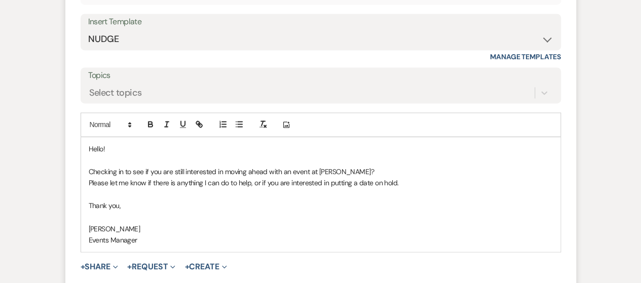
scroll to position [785, 0]
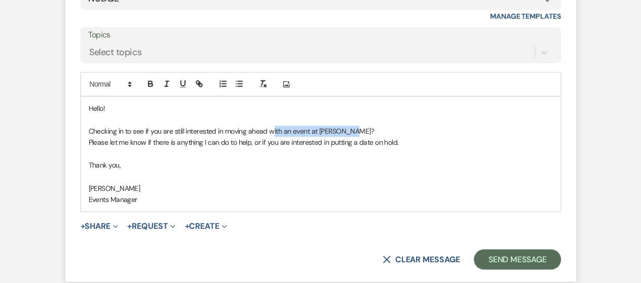
drag, startPoint x: 280, startPoint y: 136, endPoint x: 359, endPoint y: 132, distance: 79.6
click at [359, 132] on p "Checking in to see if you are still interested in moving ahead with an event at…" at bounding box center [321, 131] width 464 height 11
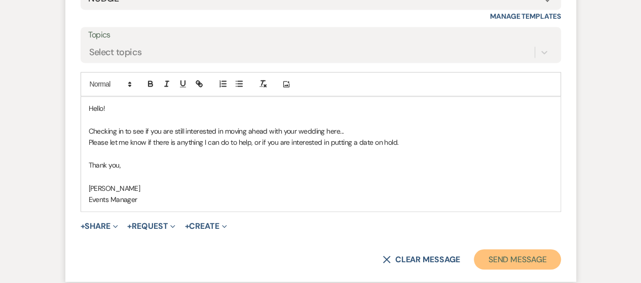
click at [488, 258] on button "Send Message" at bounding box center [517, 259] width 87 height 20
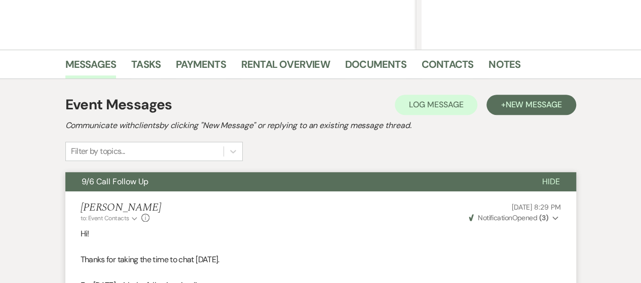
scroll to position [0, 0]
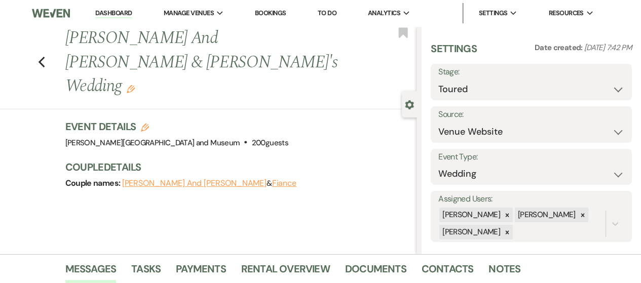
click at [118, 12] on link "Dashboard" at bounding box center [113, 14] width 36 height 10
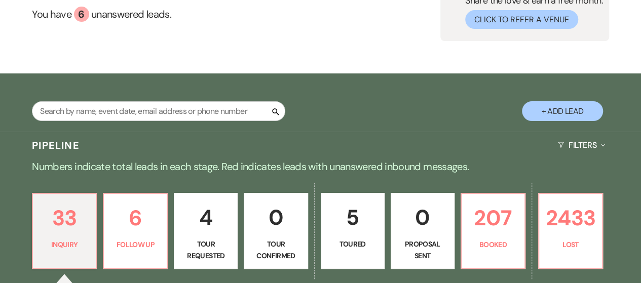
scroll to position [152, 0]
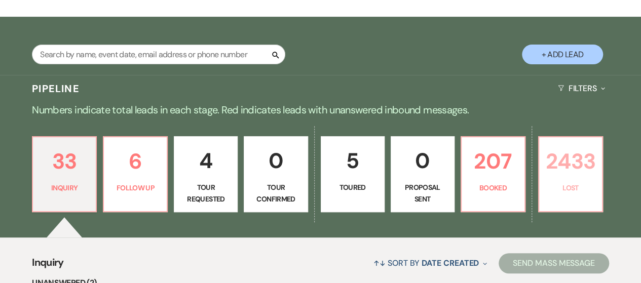
click at [567, 193] on p "Lost" at bounding box center [570, 187] width 51 height 11
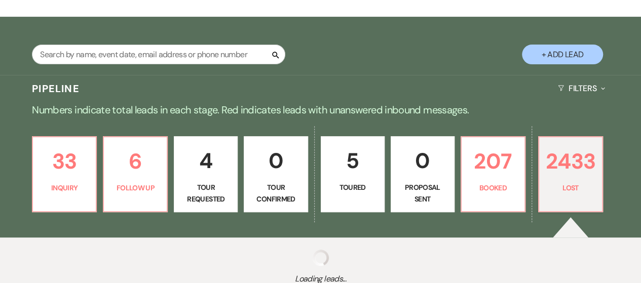
scroll to position [182, 0]
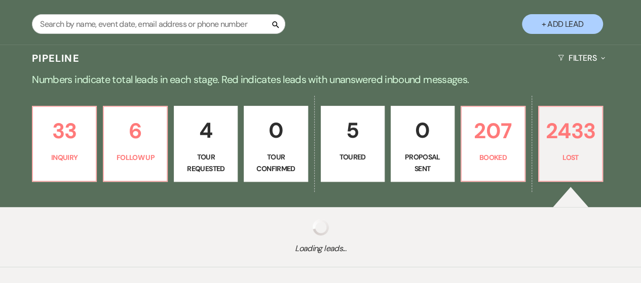
select select "8"
select select "5"
select select "8"
select select "10"
select select "8"
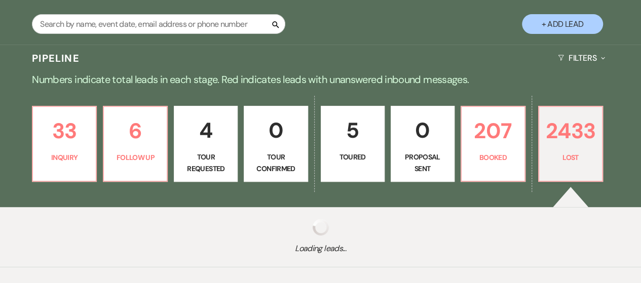
select select "10"
select select "8"
select select "5"
select select "8"
select select "6"
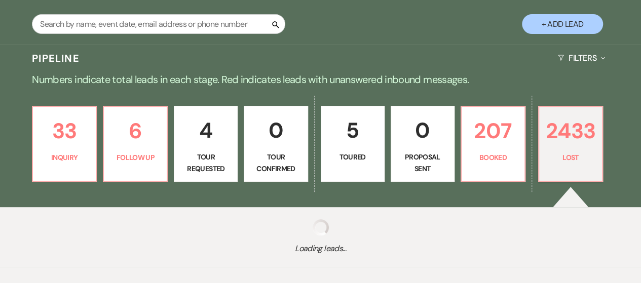
select select "8"
select select "10"
select select "8"
select select "10"
select select "8"
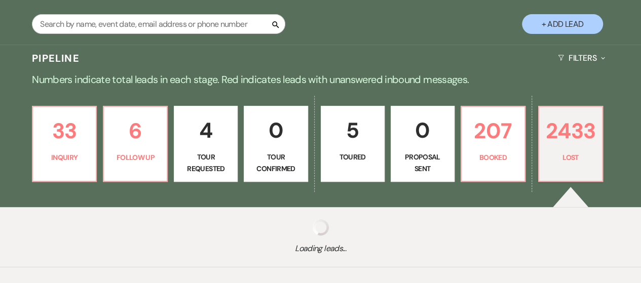
select select "5"
select select "8"
select select "5"
select select "8"
select select "10"
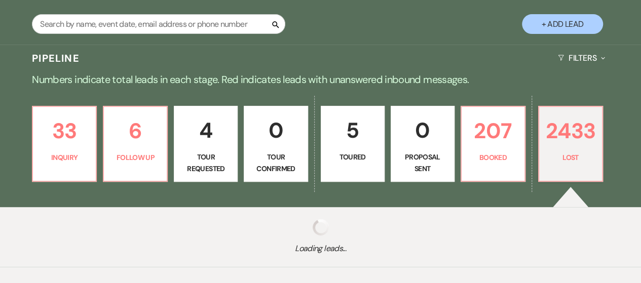
select select "8"
select select "10"
select select "8"
select select "10"
select select "8"
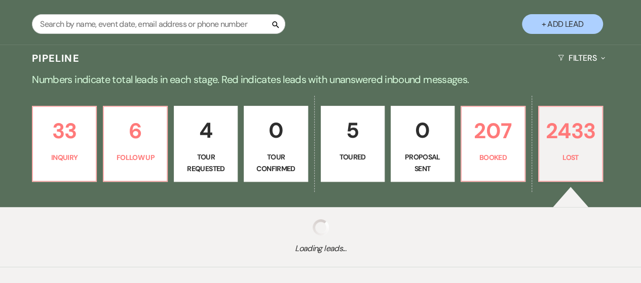
select select "7"
select select "8"
select select "5"
select select "8"
select select "10"
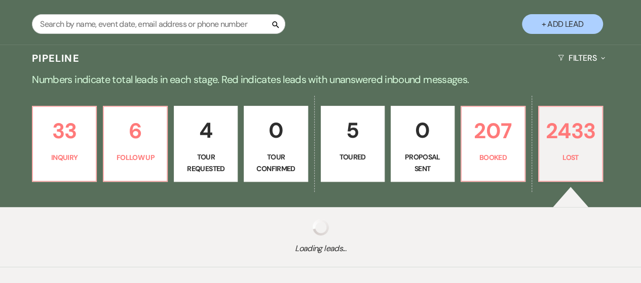
select select "8"
select select "5"
select select "8"
select select "5"
select select "8"
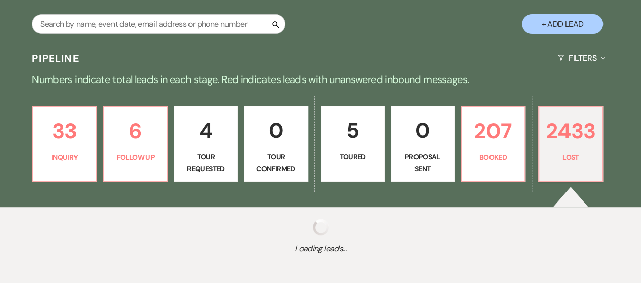
select select "10"
select select "8"
select select "5"
select select "8"
select select "10"
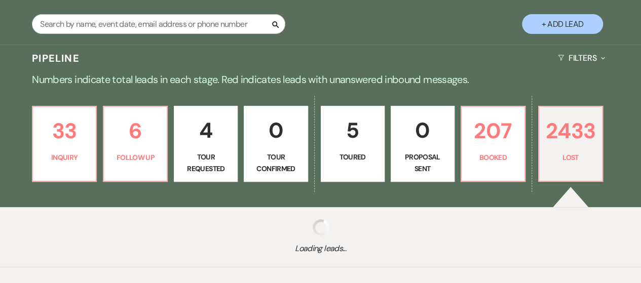
select select "8"
select select "10"
select select "8"
select select "5"
select select "8"
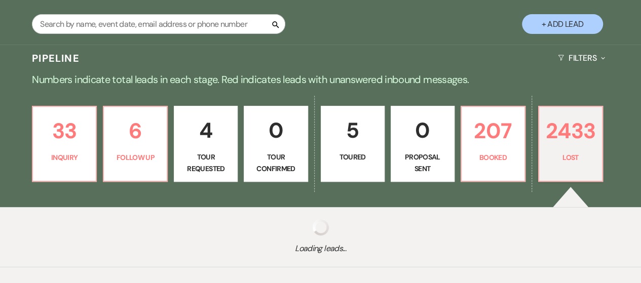
select select "5"
select select "8"
select select "10"
select select "8"
select select "5"
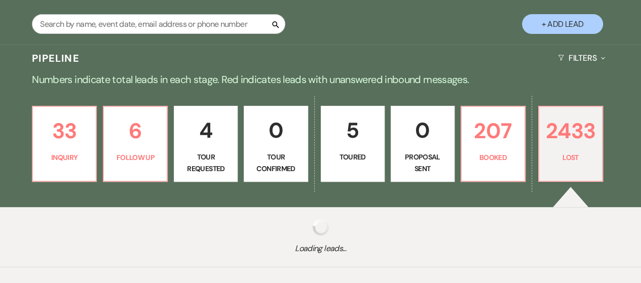
select select "8"
select select "5"
select select "8"
select select "6"
select select "8"
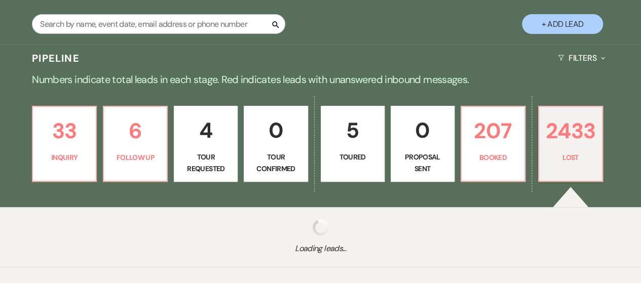
select select "5"
select select "8"
select select "5"
select select "8"
select select "10"
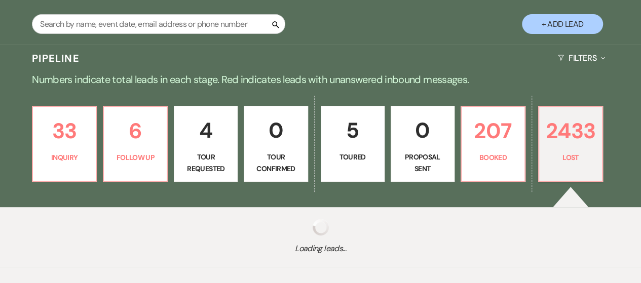
select select "8"
select select "10"
select select "8"
select select "6"
select select "8"
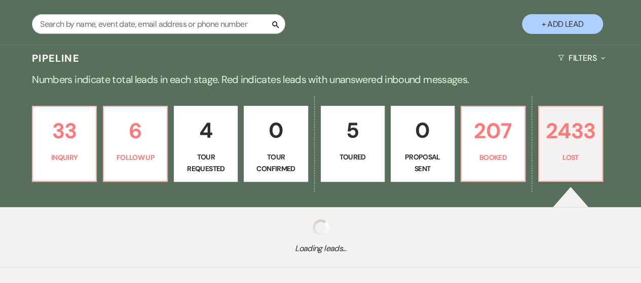
select select "5"
select select "8"
select select "5"
select select "8"
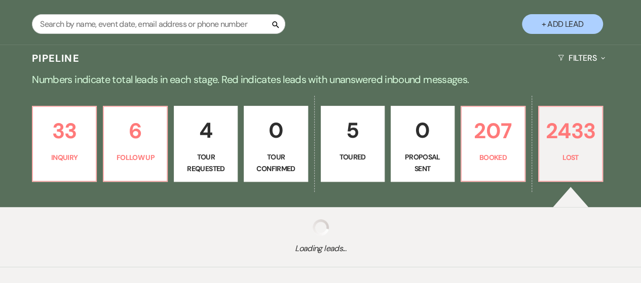
select select "5"
select select "8"
select select "10"
select select "8"
select select "10"
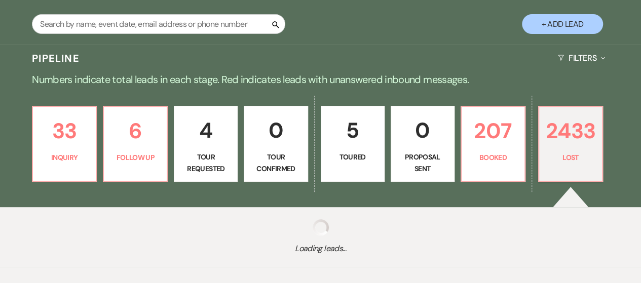
select select "8"
select select "5"
select select "8"
select select "10"
select select "8"
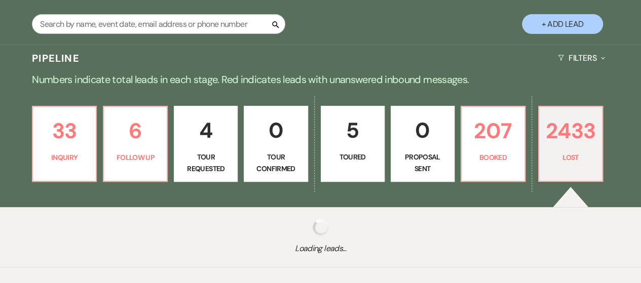
select select "10"
select select "8"
select select "5"
select select "8"
select select "5"
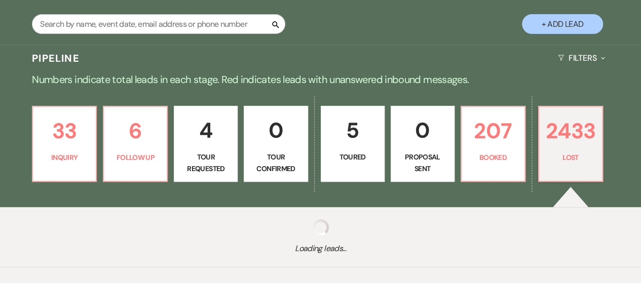
select select "8"
select select "10"
select select "8"
select select "5"
select select "8"
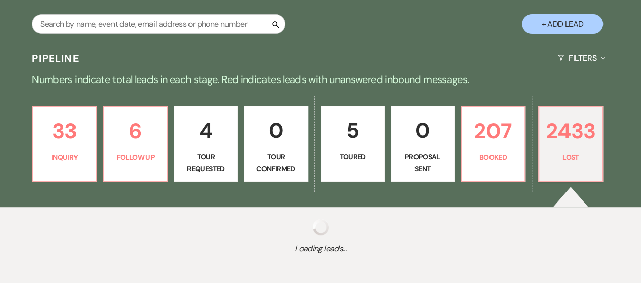
select select "10"
select select "8"
select select "5"
select select "8"
select select "5"
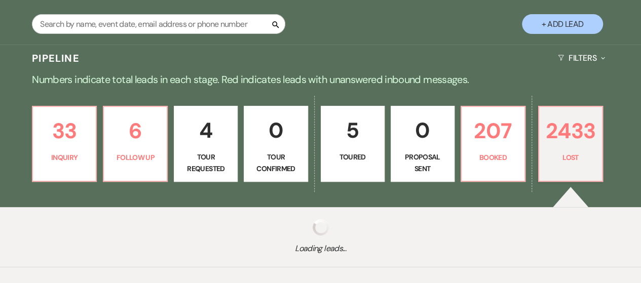
select select "8"
select select "5"
select select "8"
select select "5"
select select "8"
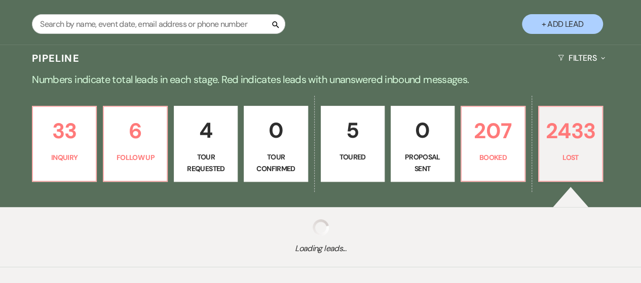
select select "5"
select select "8"
select select "5"
select select "8"
select select "5"
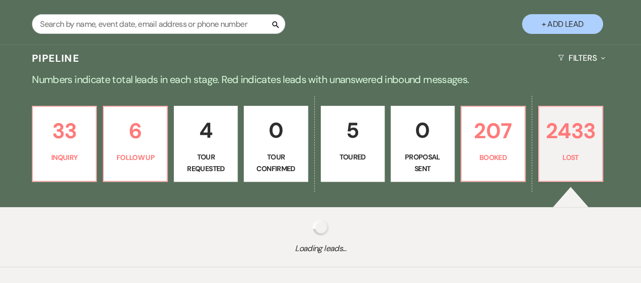
select select "8"
select select "5"
select select "8"
select select "10"
select select "8"
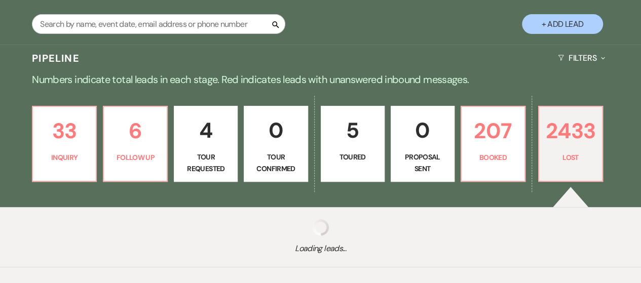
select select "5"
select select "8"
select select "5"
select select "8"
select select "5"
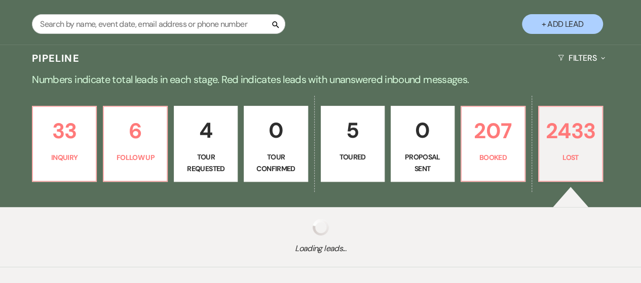
select select "8"
select select "5"
select select "8"
select select "10"
select select "8"
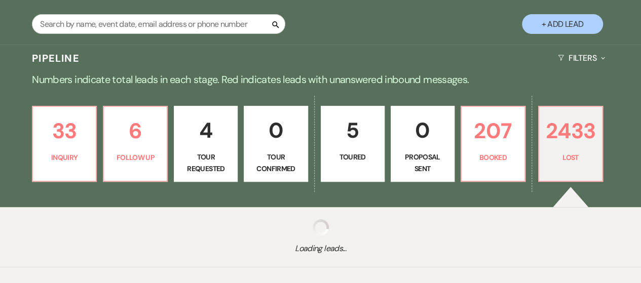
select select "8"
select select "10"
select select "8"
select select "5"
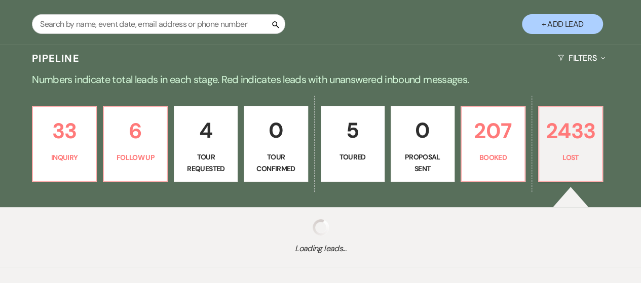
select select "8"
select select "5"
select select "8"
select select "7"
select select "8"
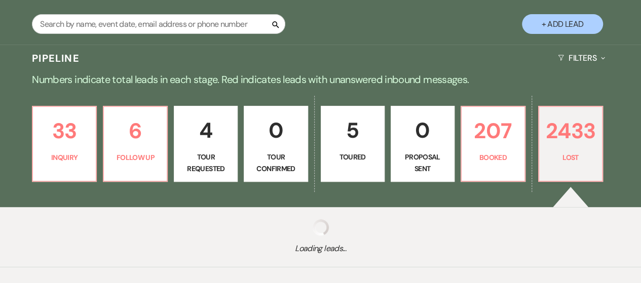
select select "6"
select select "8"
select select "10"
select select "8"
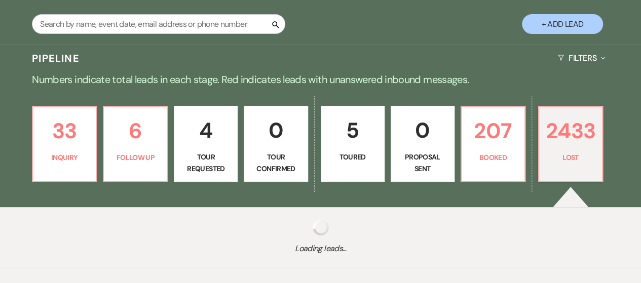
select select "10"
select select "8"
select select "5"
select select "8"
select select "6"
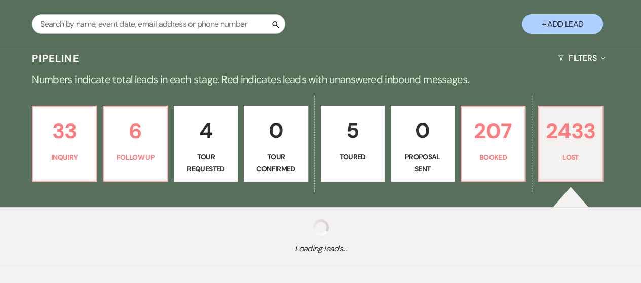
select select "8"
select select "10"
select select "8"
select select "5"
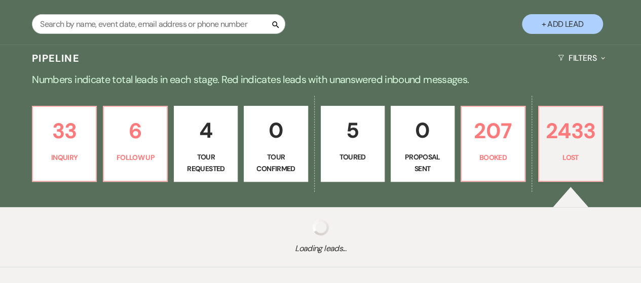
select select "8"
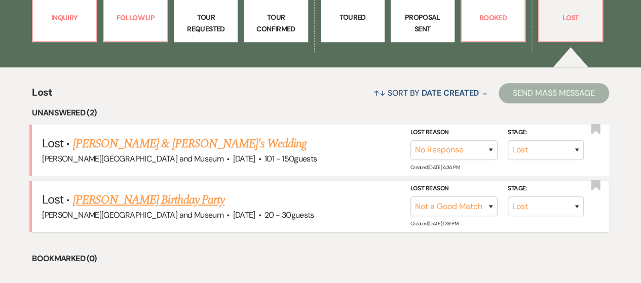
scroll to position [332, 0]
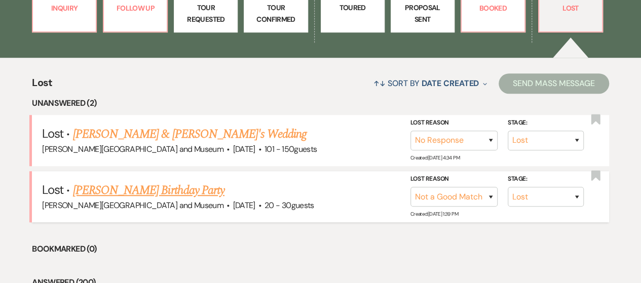
click at [163, 194] on link "[PERSON_NAME] Birthday Party" at bounding box center [149, 190] width 152 height 18
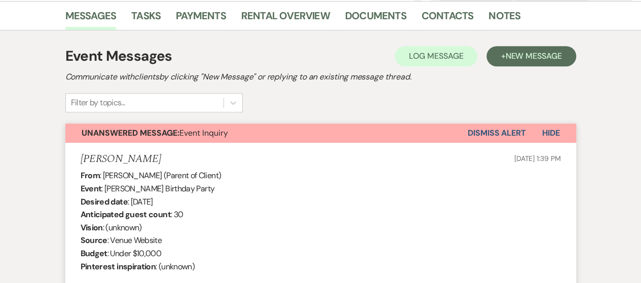
drag, startPoint x: 485, startPoint y: 132, endPoint x: 490, endPoint y: 144, distance: 12.7
click at [485, 133] on button "Dismiss Alert" at bounding box center [497, 133] width 58 height 19
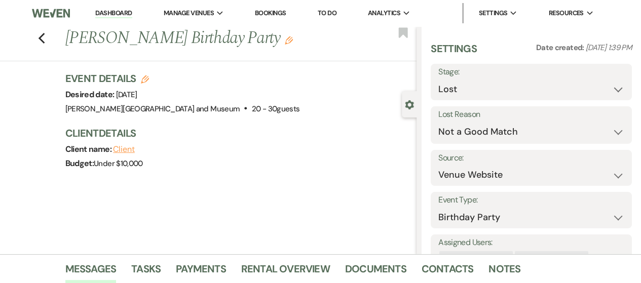
click at [120, 10] on link "Dashboard" at bounding box center [113, 14] width 36 height 10
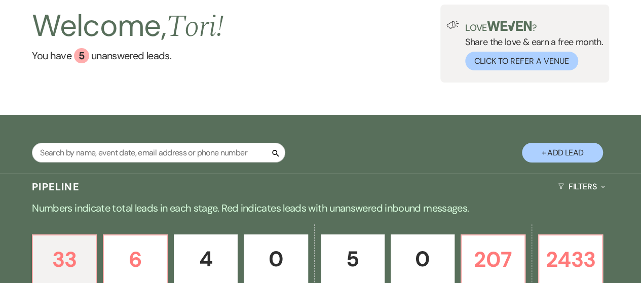
scroll to position [152, 0]
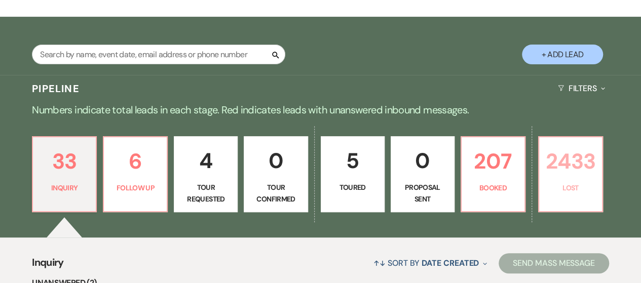
click at [567, 197] on link "2433 Lost" at bounding box center [570, 174] width 65 height 76
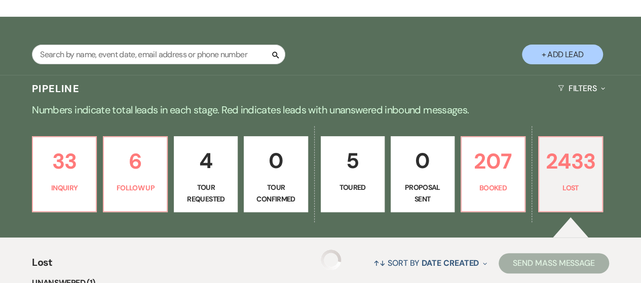
click at [556, 191] on p "Lost" at bounding box center [570, 187] width 51 height 11
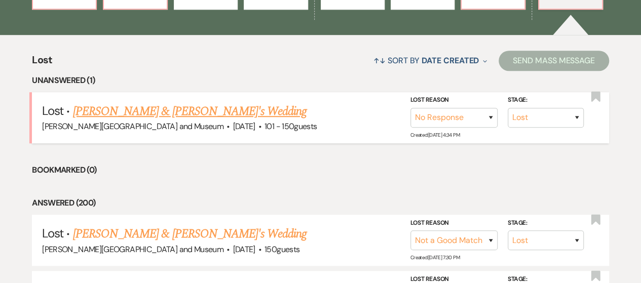
click at [144, 114] on link "[PERSON_NAME] & [PERSON_NAME]'s Wedding" at bounding box center [190, 111] width 234 height 18
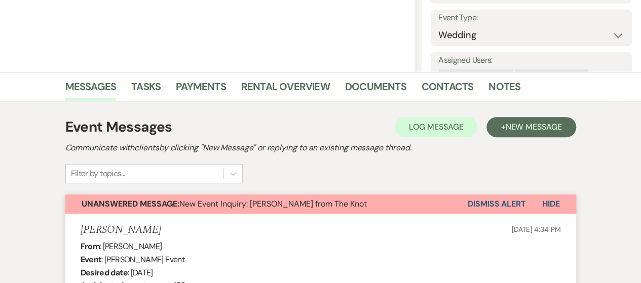
scroll to position [186, 0]
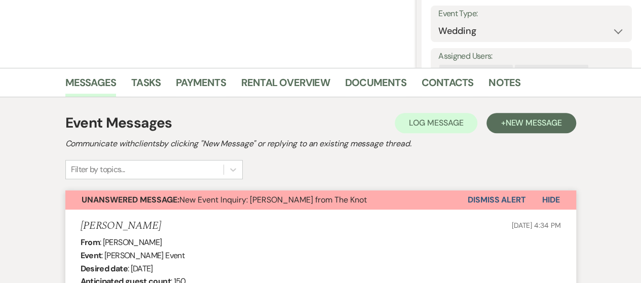
click at [505, 203] on button "Dismiss Alert" at bounding box center [497, 200] width 58 height 19
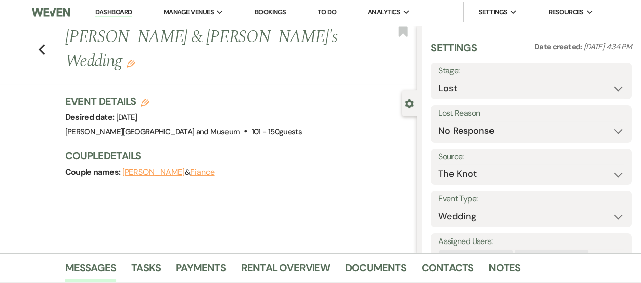
scroll to position [0, 0]
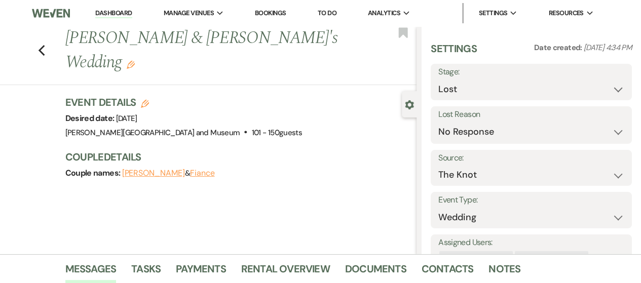
click at [116, 12] on link "Dashboard" at bounding box center [113, 14] width 36 height 10
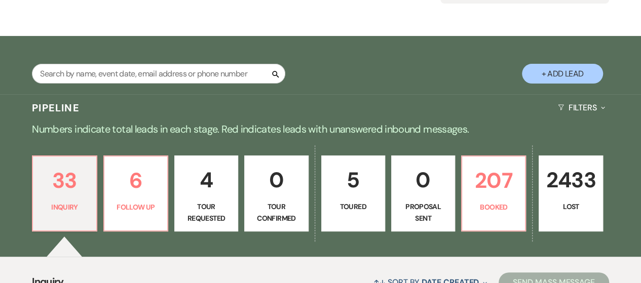
scroll to position [203, 0]
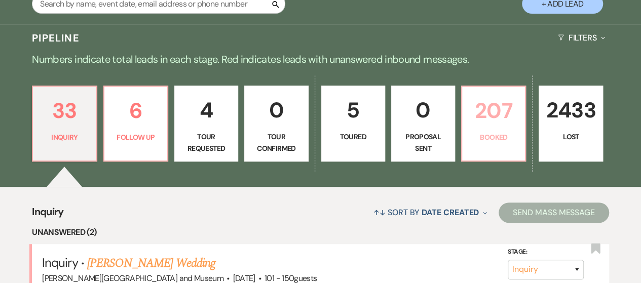
click at [511, 154] on link "207 Booked" at bounding box center [493, 124] width 65 height 76
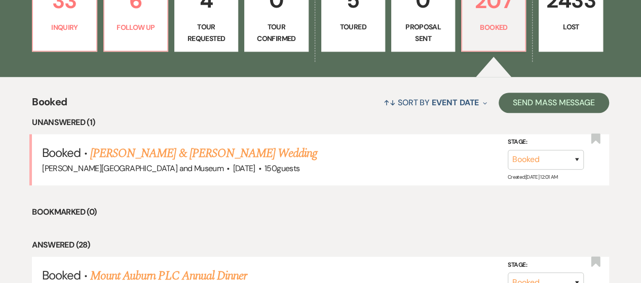
scroll to position [203, 0]
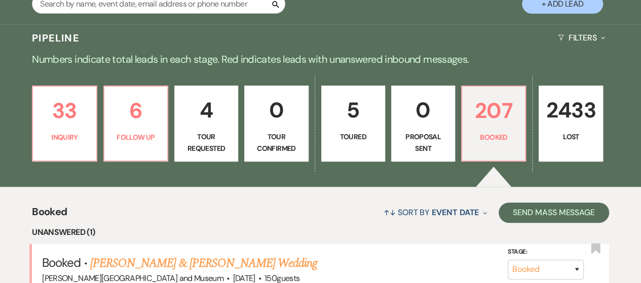
click at [367, 149] on link "5 Toured" at bounding box center [353, 124] width 64 height 76
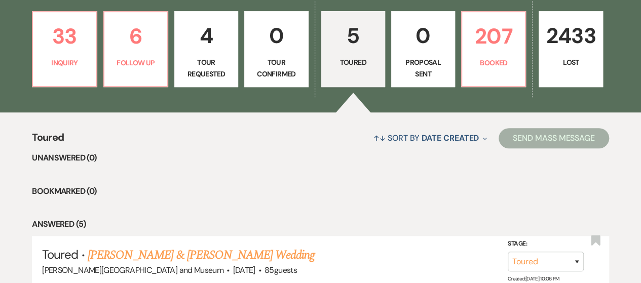
scroll to position [405, 0]
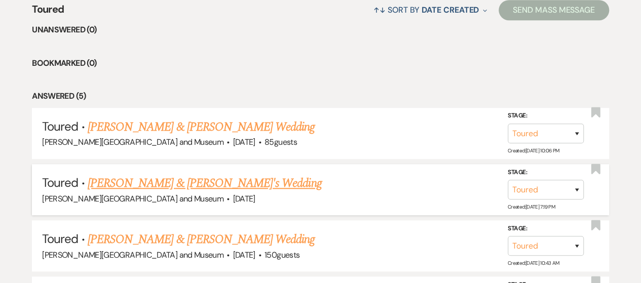
click at [179, 182] on link "[PERSON_NAME] & [PERSON_NAME]'s Wedding" at bounding box center [205, 183] width 234 height 18
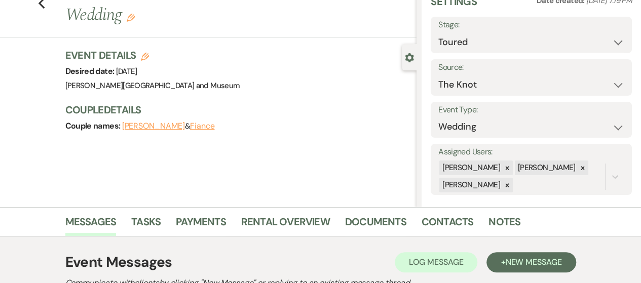
scroll to position [203, 0]
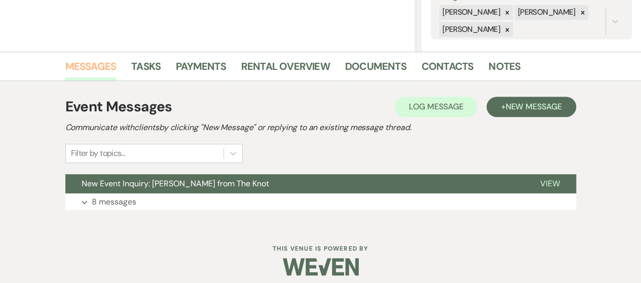
click at [110, 70] on link "Messages" at bounding box center [90, 69] width 51 height 22
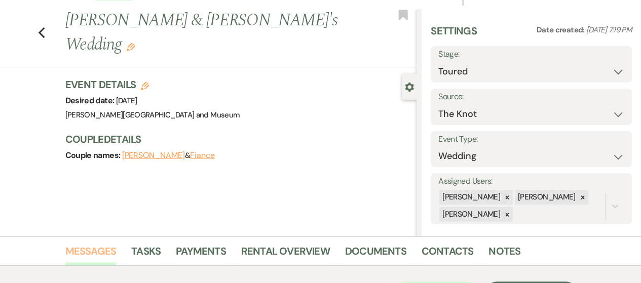
scroll to position [0, 0]
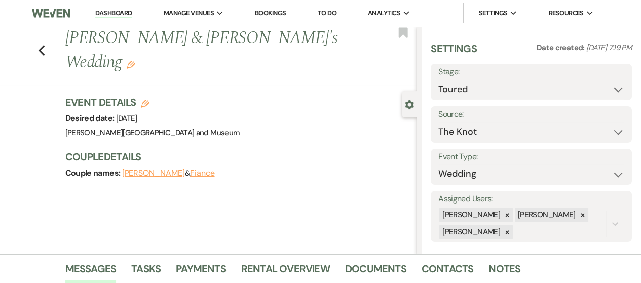
click at [50, 43] on div "Previous [PERSON_NAME] & [PERSON_NAME]'s Wedding Edit Bookmark" at bounding box center [206, 55] width 422 height 59
click at [46, 45] on icon "Previous" at bounding box center [42, 51] width 8 height 12
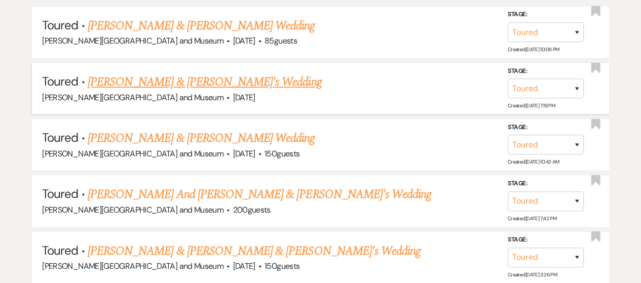
scroll to position [456, 0]
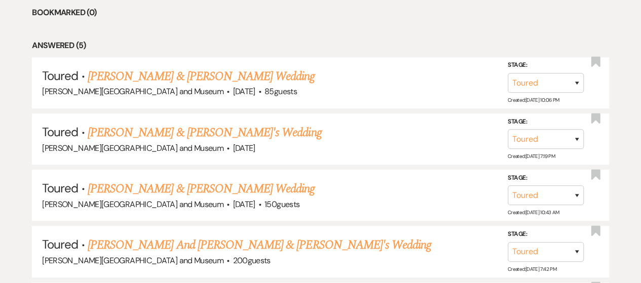
click at [181, 77] on link "[PERSON_NAME] & [PERSON_NAME] Wedding" at bounding box center [201, 76] width 227 height 18
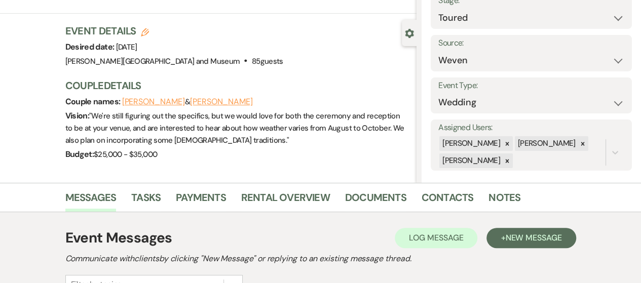
scroll to position [210, 0]
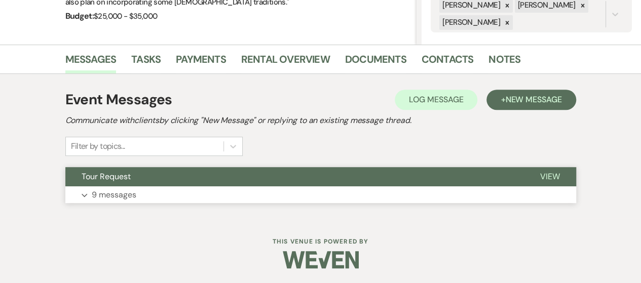
click at [215, 199] on button "Expand 9 messages" at bounding box center [320, 194] width 511 height 17
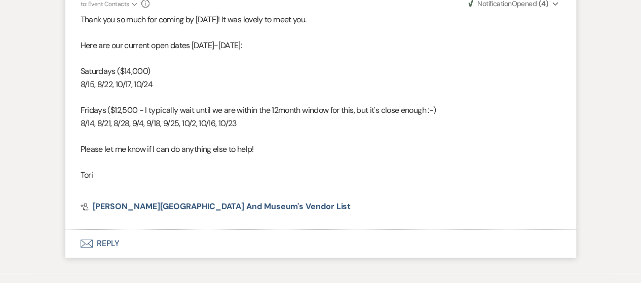
scroll to position [1896, 0]
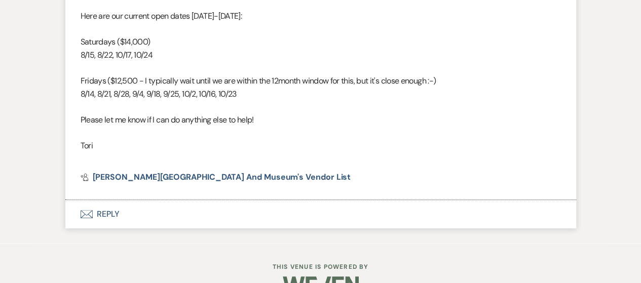
click at [109, 219] on button "Envelope Reply" at bounding box center [320, 214] width 511 height 28
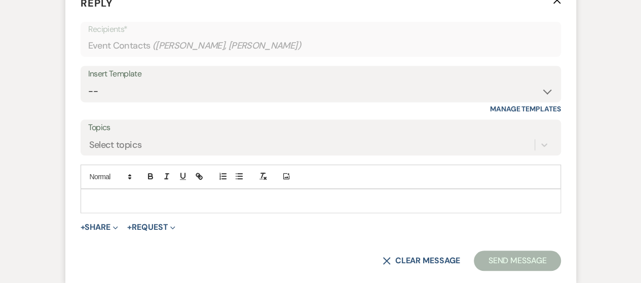
scroll to position [2203, 0]
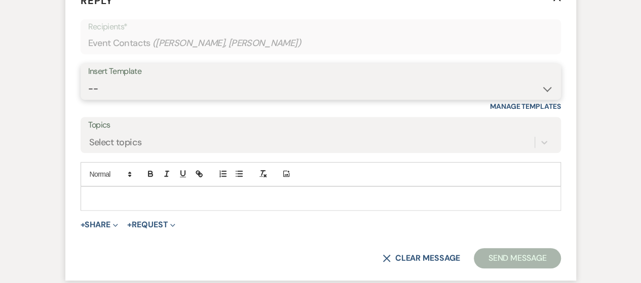
click at [122, 99] on select "-- Weven Planning Portal Introduction (Booked Events) Checking In Planning Foll…" at bounding box center [320, 89] width 465 height 20
click at [88, 90] on select "-- Weven Planning Portal Introduction (Booked Events) Checking In Planning Foll…" at bounding box center [320, 89] width 465 height 20
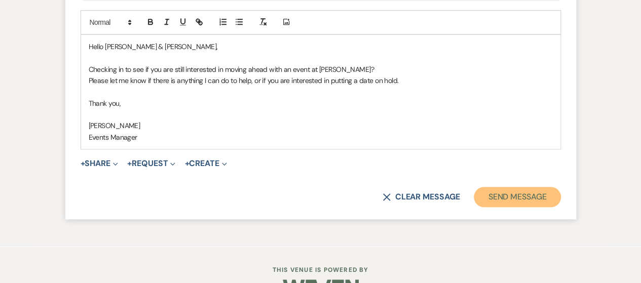
click at [535, 207] on button "Send Message" at bounding box center [517, 197] width 87 height 20
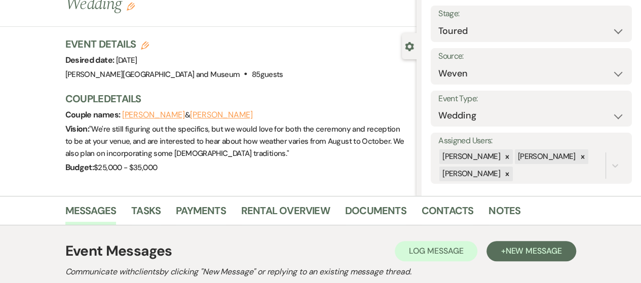
scroll to position [1, 0]
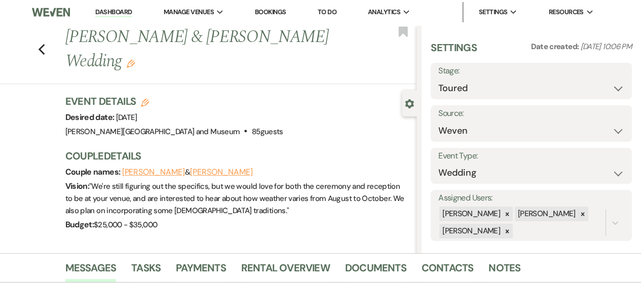
click at [499, 98] on div "Stage: Inquiry Follow Up Tour Requested Tour Confirmed Toured Proposal Sent Boo…" at bounding box center [531, 81] width 201 height 36
click at [498, 87] on select "Inquiry Follow Up Tour Requested Tour Confirmed Toured Proposal Sent Booked Lost" at bounding box center [531, 89] width 186 height 20
click at [438, 79] on select "Inquiry Follow Up Tour Requested Tour Confirmed Toured Proposal Sent Booked Lost" at bounding box center [531, 89] width 186 height 20
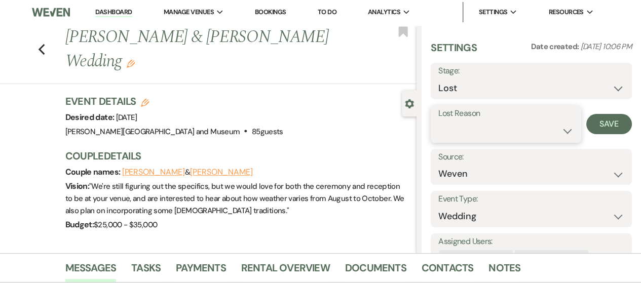
click at [471, 134] on select "Booked Elsewhere Budget Date Unavailable No Response Not a Good Match Capacity …" at bounding box center [505, 131] width 135 height 20
click at [438, 121] on select "Booked Elsewhere Budget Date Unavailable No Response Not a Good Match Capacity …" at bounding box center [505, 131] width 135 height 20
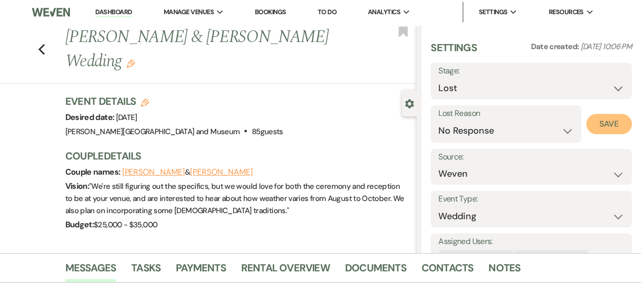
click at [589, 124] on button "Save" at bounding box center [609, 124] width 46 height 20
click at [120, 13] on link "Dashboard" at bounding box center [113, 13] width 36 height 10
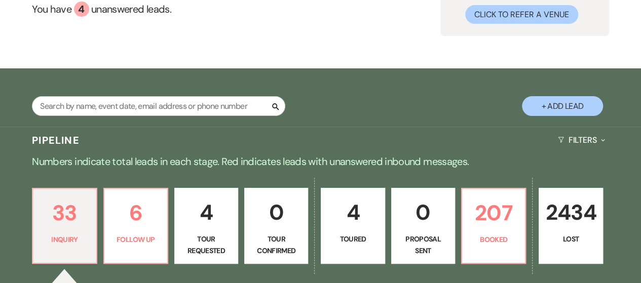
scroll to position [153, 0]
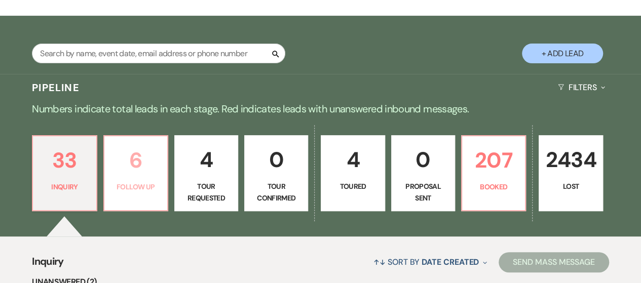
click at [147, 184] on p "Follow Up" at bounding box center [135, 186] width 51 height 11
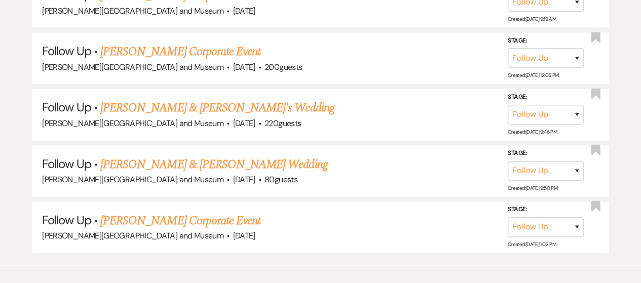
scroll to position [609, 0]
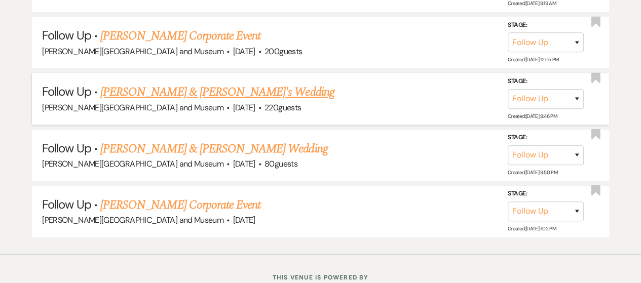
click at [196, 96] on link "[PERSON_NAME] & [PERSON_NAME]'s Wedding" at bounding box center [217, 92] width 234 height 18
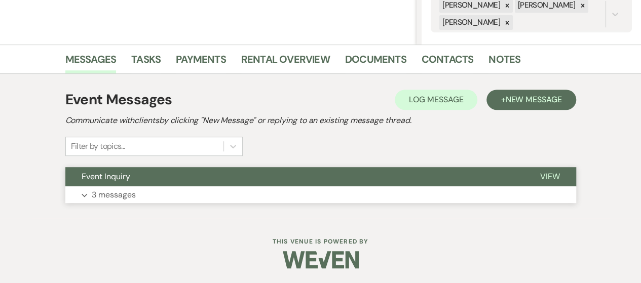
click at [166, 191] on button "Expand 3 messages" at bounding box center [320, 194] width 511 height 17
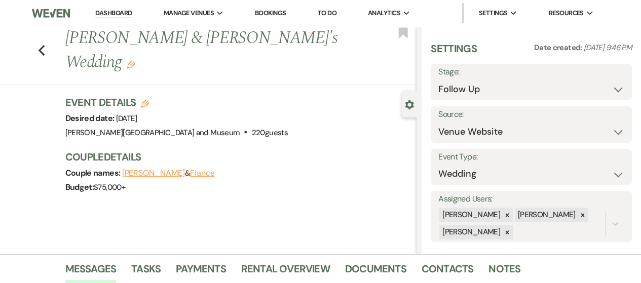
scroll to position [6, 0]
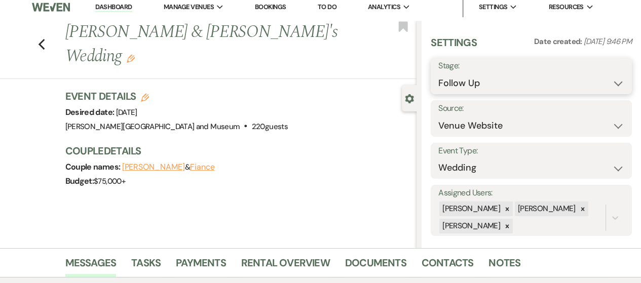
click at [477, 81] on select "Inquiry Follow Up Tour Requested Tour Confirmed Toured Proposal Sent Booked Lost" at bounding box center [531, 83] width 186 height 20
click at [438, 73] on select "Inquiry Follow Up Tour Requested Tour Confirmed Toured Proposal Sent Booked Lost" at bounding box center [531, 83] width 186 height 20
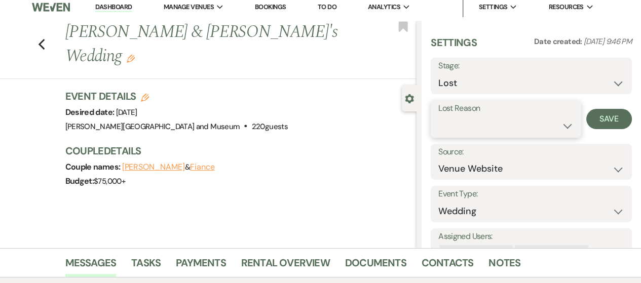
click at [483, 118] on select "Booked Elsewhere Budget Date Unavailable No Response Not a Good Match Capacity …" at bounding box center [505, 126] width 135 height 20
click at [438, 116] on select "Booked Elsewhere Budget Date Unavailable No Response Not a Good Match Capacity …" at bounding box center [505, 126] width 135 height 20
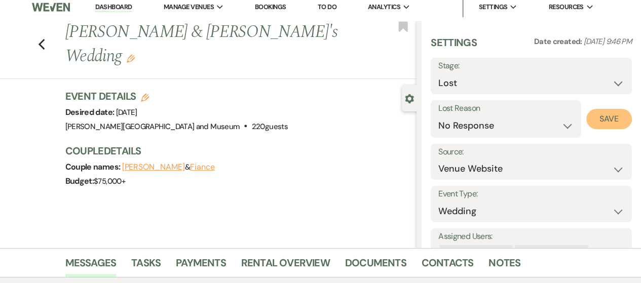
click at [595, 123] on button "Save" at bounding box center [609, 119] width 46 height 20
click at [117, 3] on link "Dashboard" at bounding box center [113, 8] width 36 height 10
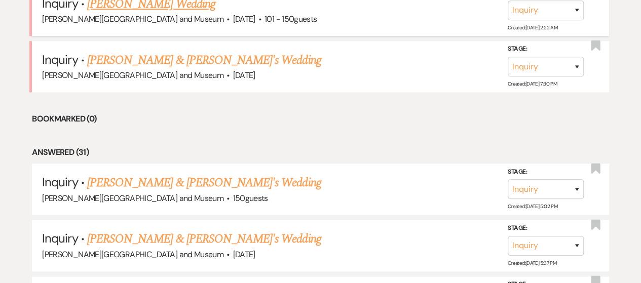
scroll to position [361, 0]
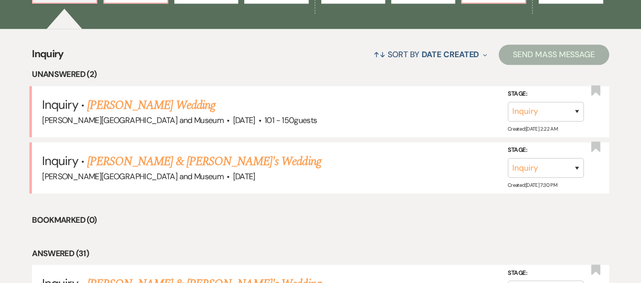
click at [152, 106] on link "[PERSON_NAME] Wedding" at bounding box center [151, 105] width 128 height 18
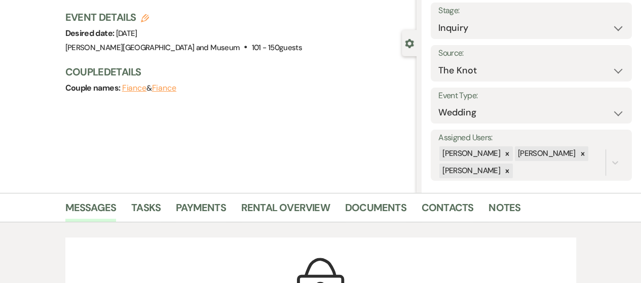
scroll to position [11, 0]
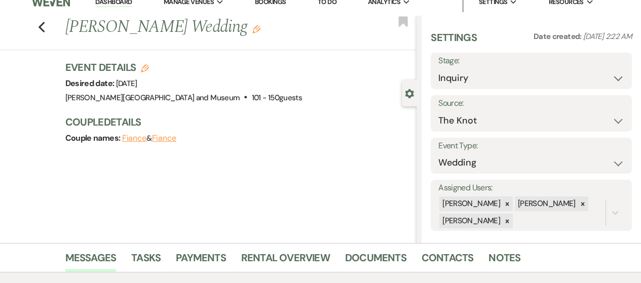
click at [109, 8] on li "Dashboard" at bounding box center [113, 2] width 47 height 20
click at [111, 4] on link "Dashboard" at bounding box center [113, 2] width 36 height 10
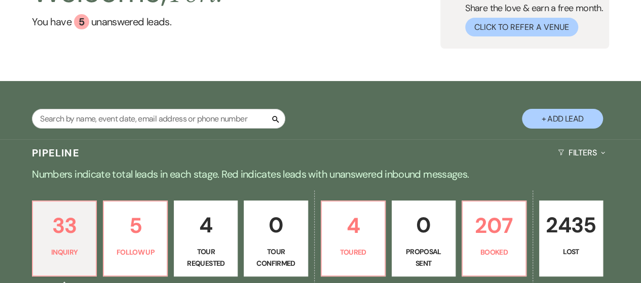
scroll to position [163, 0]
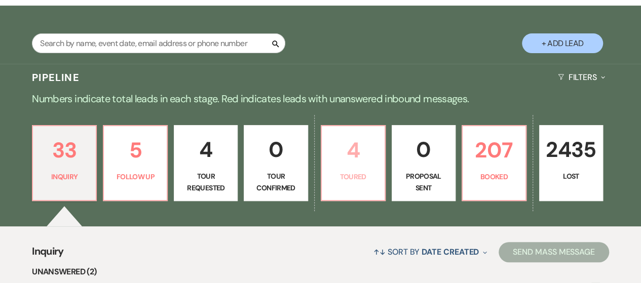
click at [366, 160] on p "4" at bounding box center [353, 150] width 51 height 34
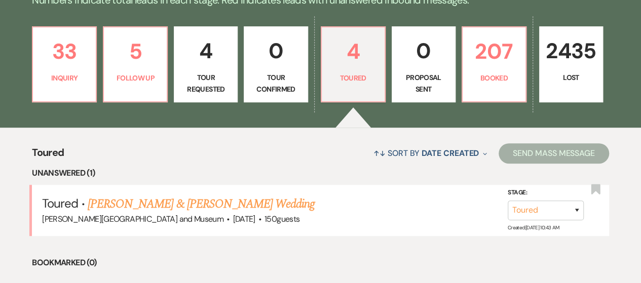
scroll to position [315, 0]
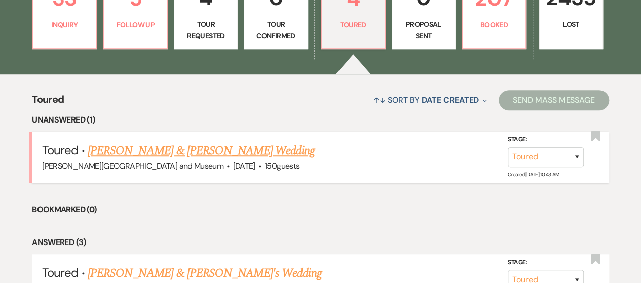
click at [149, 152] on link "[PERSON_NAME] & [PERSON_NAME] Wedding" at bounding box center [201, 151] width 227 height 18
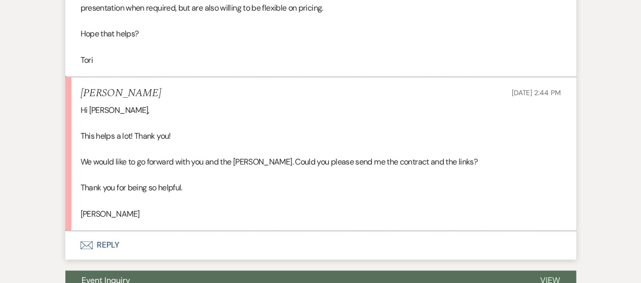
scroll to position [2656, 0]
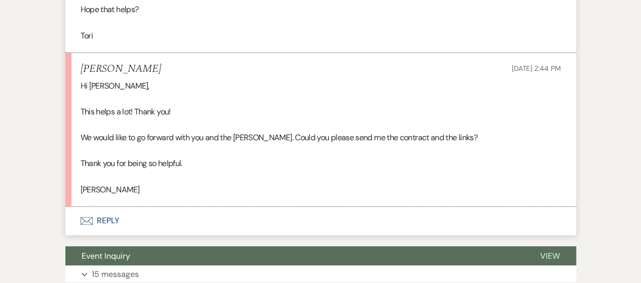
click at [111, 213] on button "Envelope Reply" at bounding box center [320, 221] width 511 height 28
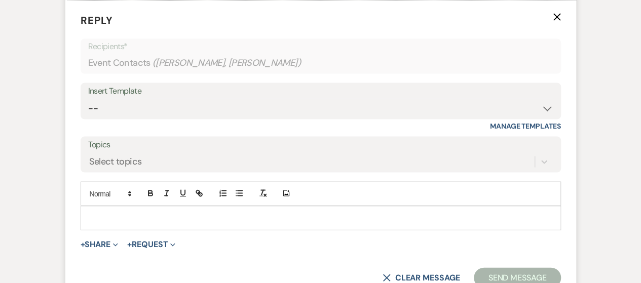
scroll to position [2868, 0]
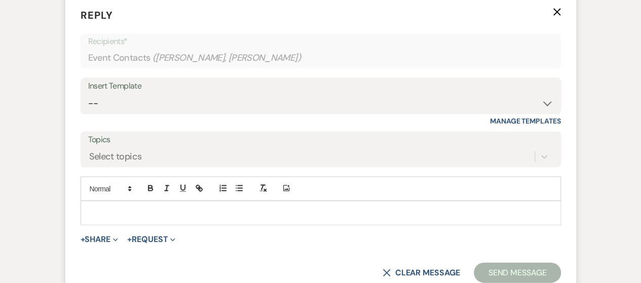
click at [123, 212] on p at bounding box center [321, 212] width 464 height 11
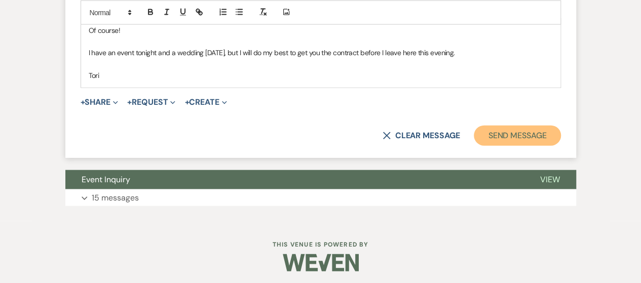
drag, startPoint x: 506, startPoint y: 137, endPoint x: 496, endPoint y: 137, distance: 9.6
click at [497, 137] on button "Send Message" at bounding box center [517, 136] width 87 height 20
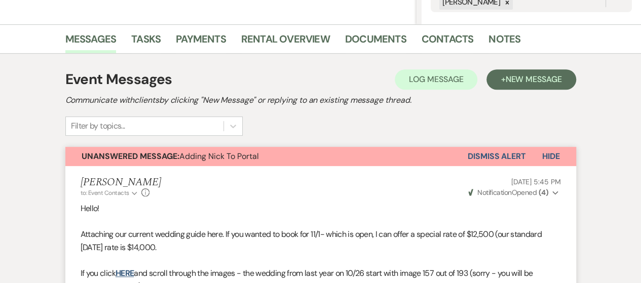
scroll to position [0, 0]
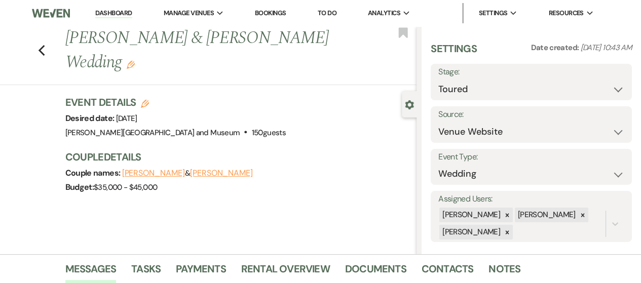
click at [100, 11] on link "Dashboard" at bounding box center [113, 14] width 36 height 10
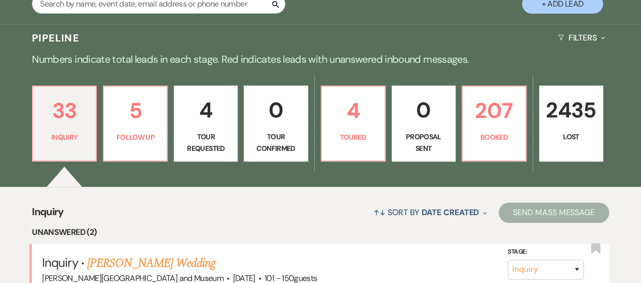
scroll to position [304, 0]
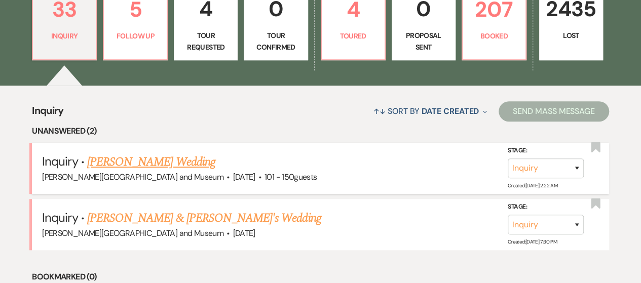
click at [142, 162] on link "[PERSON_NAME] Wedding" at bounding box center [151, 162] width 128 height 18
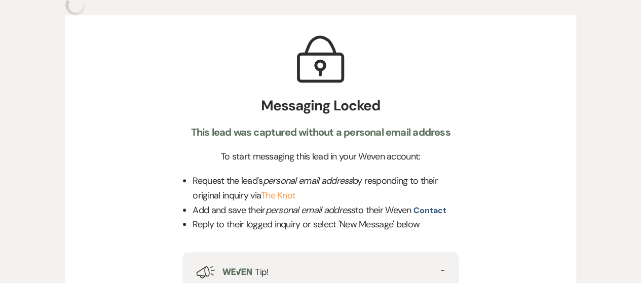
scroll to position [162, 0]
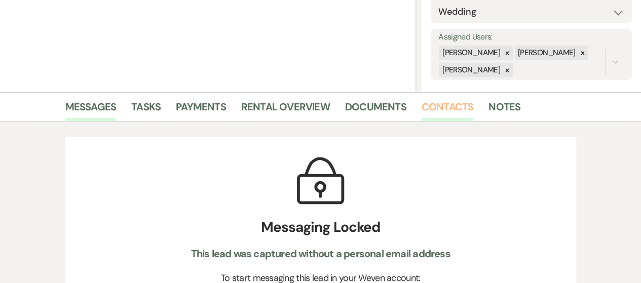
click at [441, 111] on link "Contacts" at bounding box center [448, 110] width 52 height 22
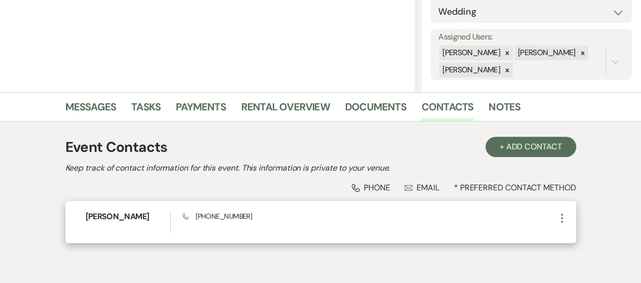
click at [564, 220] on icon "More" at bounding box center [562, 218] width 12 height 12
click at [572, 236] on use "button" at bounding box center [572, 238] width 8 height 8
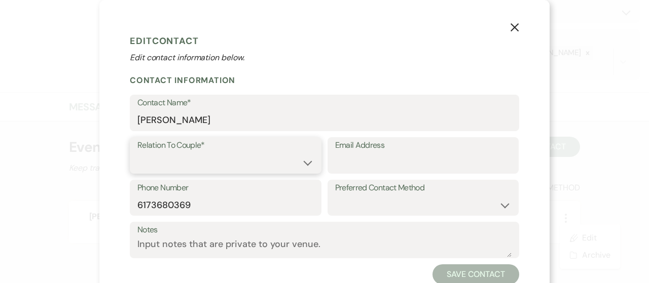
click at [228, 165] on select "Couple Planner Parent of Couple Family Member Friend Other" at bounding box center [225, 163] width 176 height 20
click at [137, 153] on select "Couple Planner Parent of Couple Family Member Friend Other" at bounding box center [225, 163] width 176 height 20
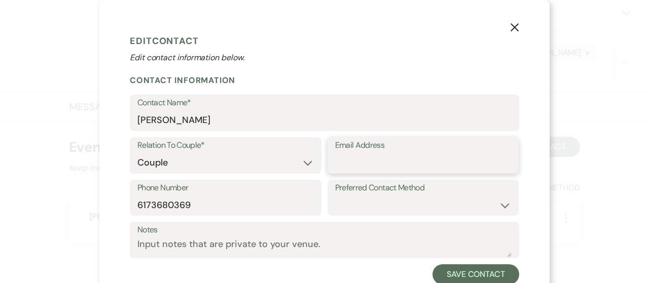
click at [338, 165] on input "Email Address" at bounding box center [423, 163] width 176 height 20
paste input "mailto:[PERSON_NAME][EMAIL_ADDRESS][PERSON_NAME][DOMAIN_NAME]"
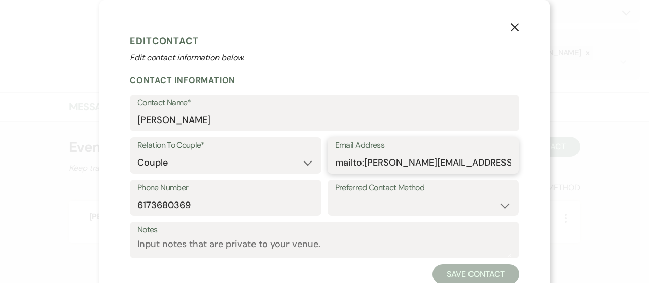
drag, startPoint x: 361, startPoint y: 164, endPoint x: 301, endPoint y: 162, distance: 59.8
click at [301, 162] on div "Relation To Couple* Couple Planner Parent of Couple Family Member Friend Other …" at bounding box center [324, 158] width 389 height 43
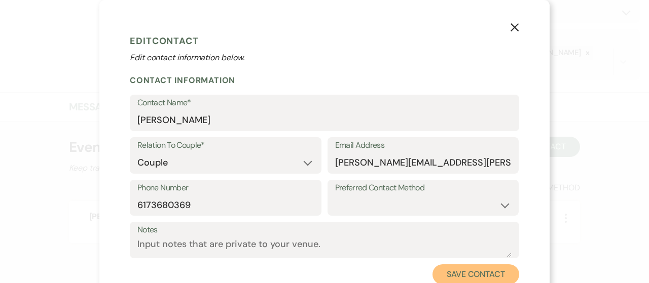
click at [454, 270] on button "Save Contact" at bounding box center [475, 274] width 87 height 20
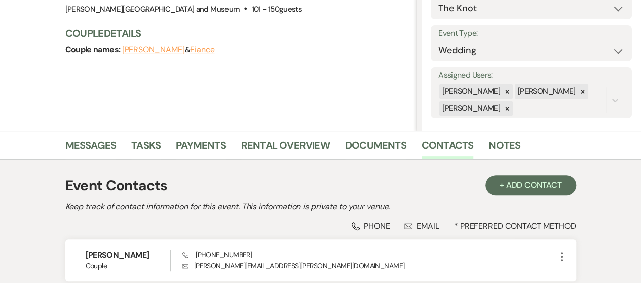
scroll to position [203, 0]
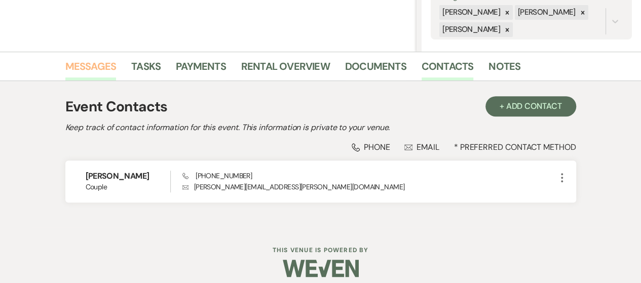
click at [97, 67] on link "Messages" at bounding box center [90, 69] width 51 height 22
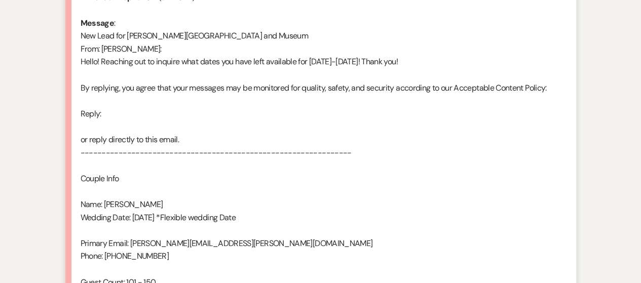
scroll to position [608, 0]
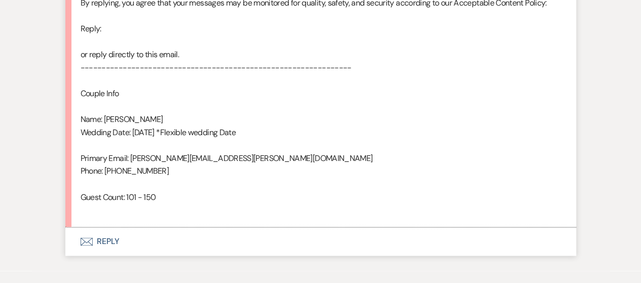
click at [105, 248] on button "Envelope Reply" at bounding box center [320, 242] width 511 height 28
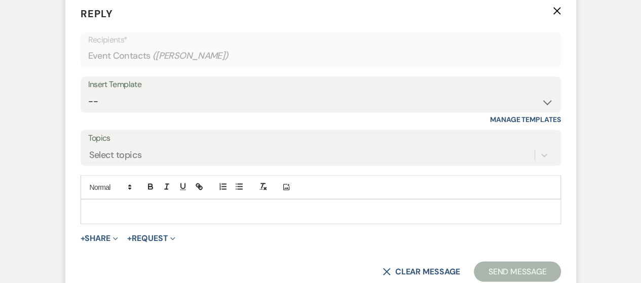
scroll to position [843, 0]
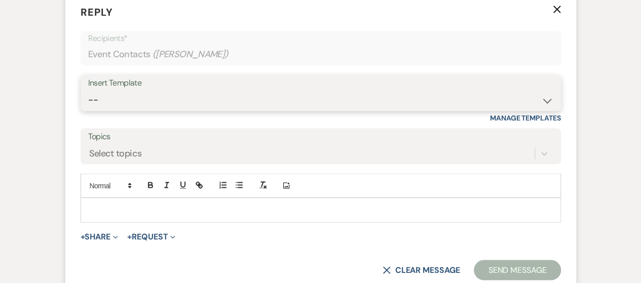
click at [159, 103] on select "-- Weven Planning Portal Introduction (Booked Events) Checking In Planning Foll…" at bounding box center [320, 100] width 465 height 20
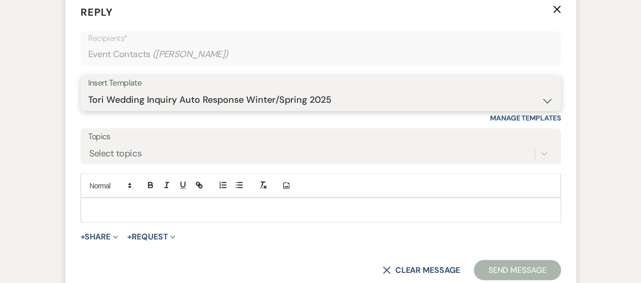
click at [88, 90] on select "-- Weven Planning Portal Introduction (Booked Events) Checking In Planning Foll…" at bounding box center [320, 100] width 465 height 20
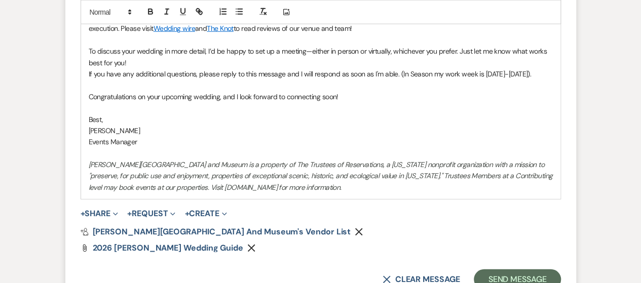
scroll to position [1350, 0]
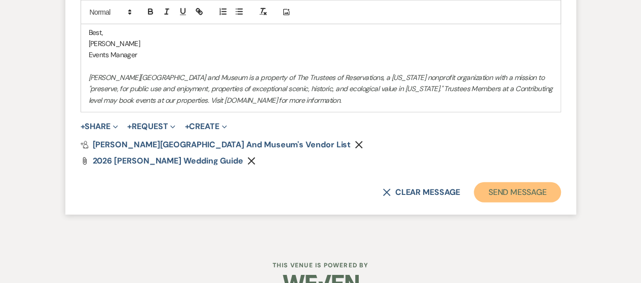
click at [501, 197] on button "Send Message" at bounding box center [517, 192] width 87 height 20
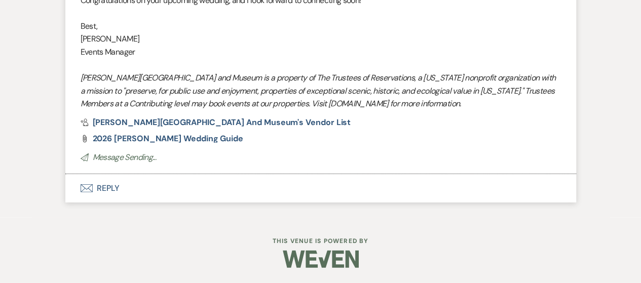
scroll to position [1240, 0]
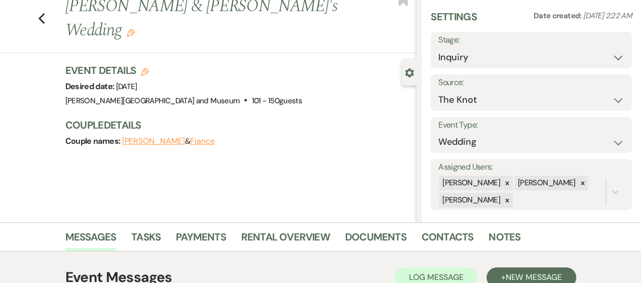
scroll to position [0, 0]
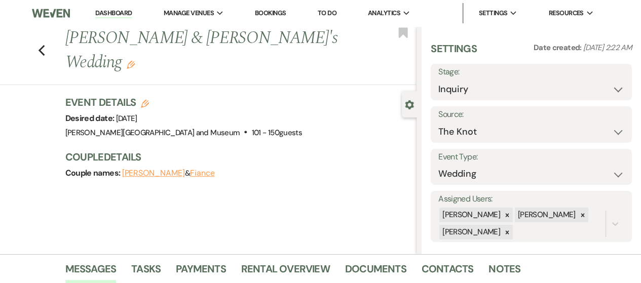
click at [109, 11] on link "Dashboard" at bounding box center [113, 14] width 36 height 10
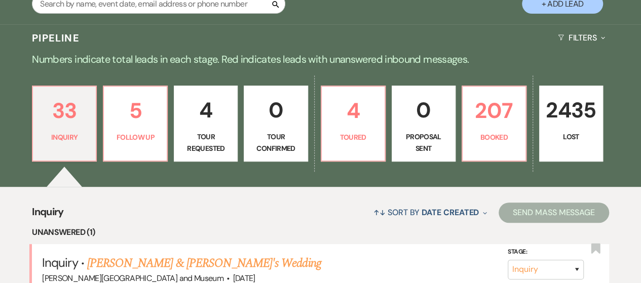
scroll to position [253, 0]
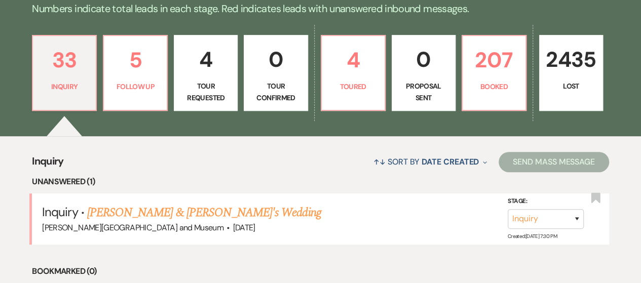
click at [171, 214] on link "[PERSON_NAME] & [PERSON_NAME]'s Wedding" at bounding box center [204, 213] width 234 height 18
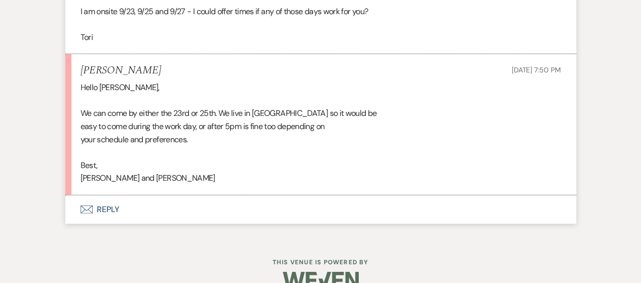
scroll to position [1426, 0]
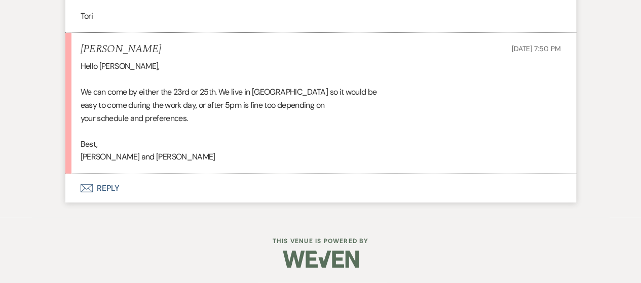
click at [95, 189] on button "Envelope Reply" at bounding box center [320, 188] width 511 height 28
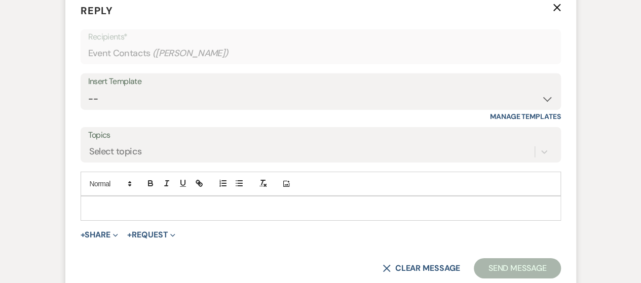
scroll to position [1609, 0]
